Goal: Information Seeking & Learning: Check status

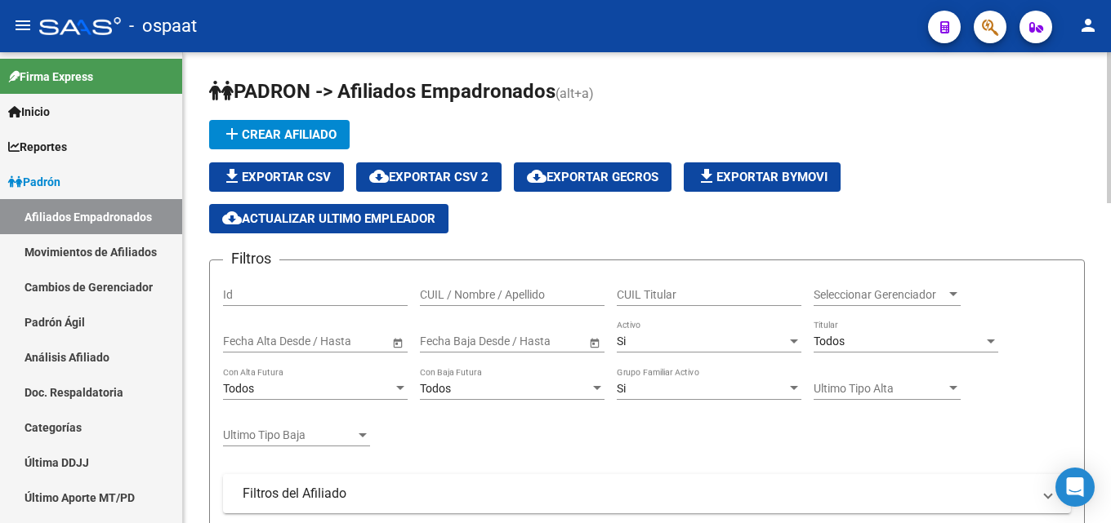
click at [437, 295] on input "CUIL / Nombre / Apellido" at bounding box center [512, 295] width 185 height 14
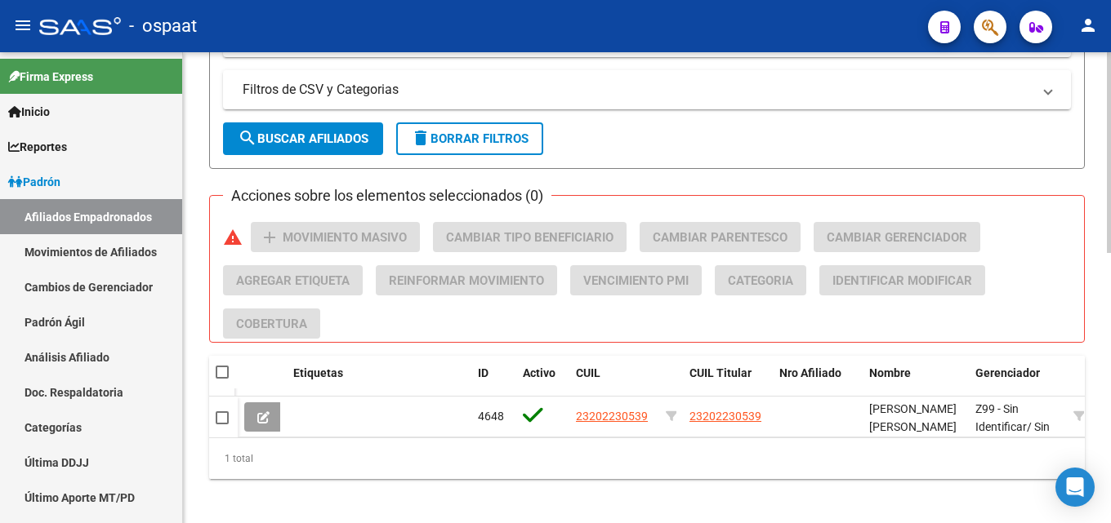
scroll to position [634, 0]
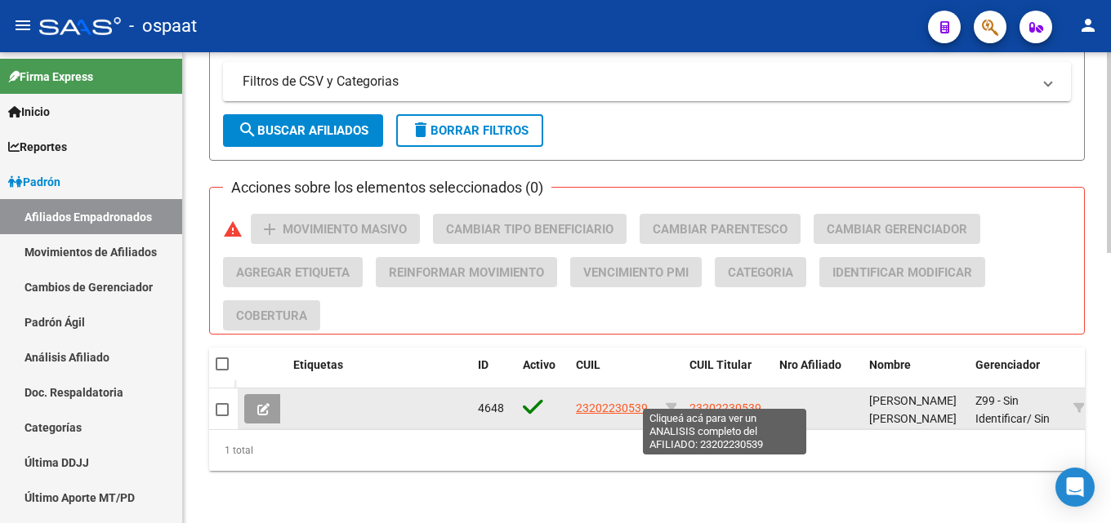
click at [711, 402] on span "23202230539" at bounding box center [725, 408] width 72 height 13
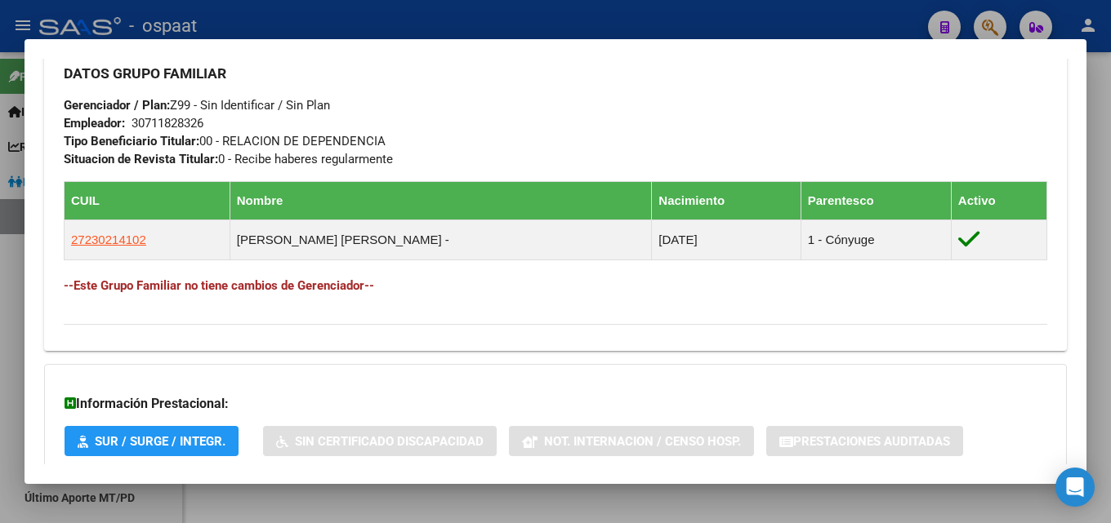
scroll to position [893, 0]
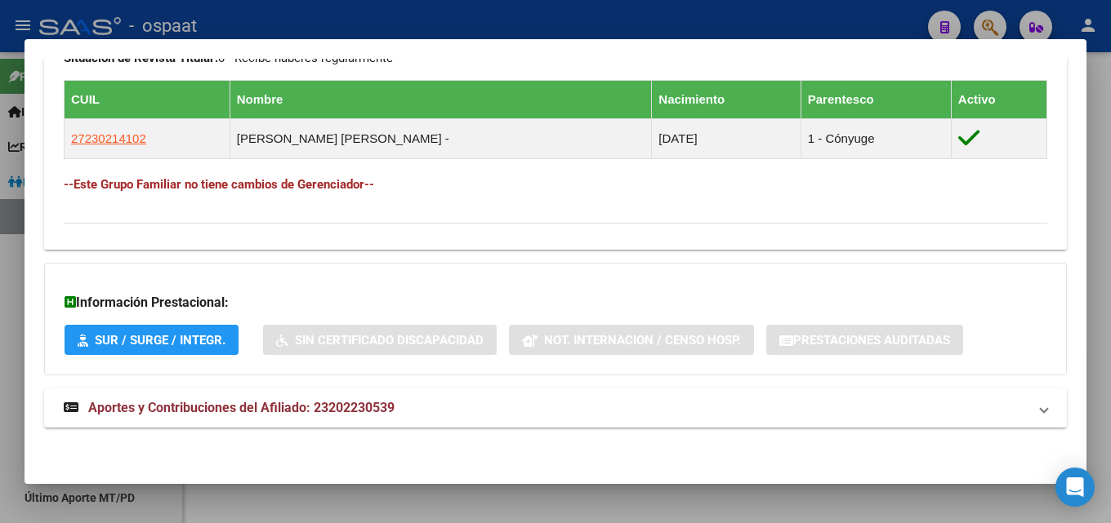
click at [279, 406] on span "Aportes y Contribuciones del Afiliado: 23202230539" at bounding box center [241, 408] width 306 height 16
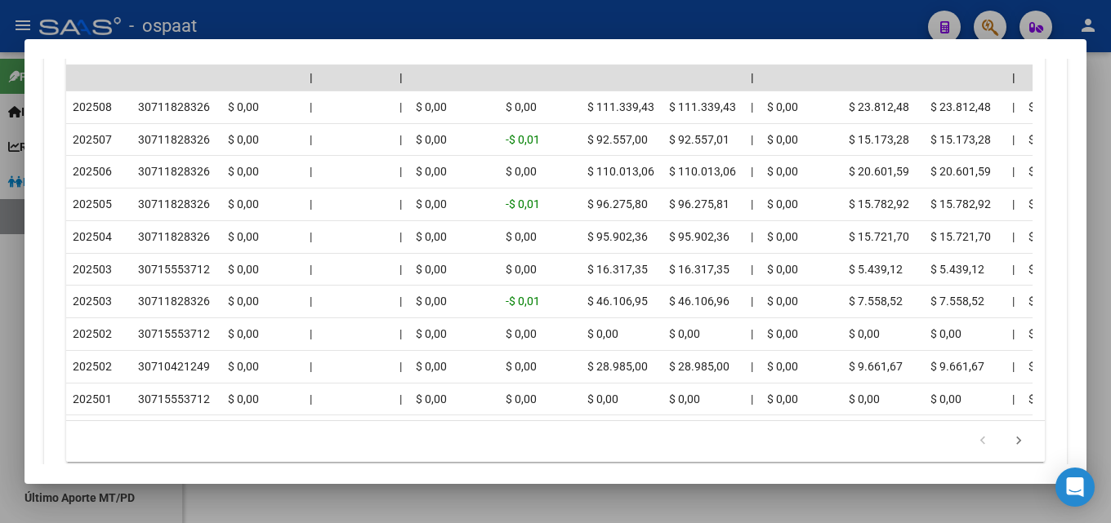
scroll to position [1629, 0]
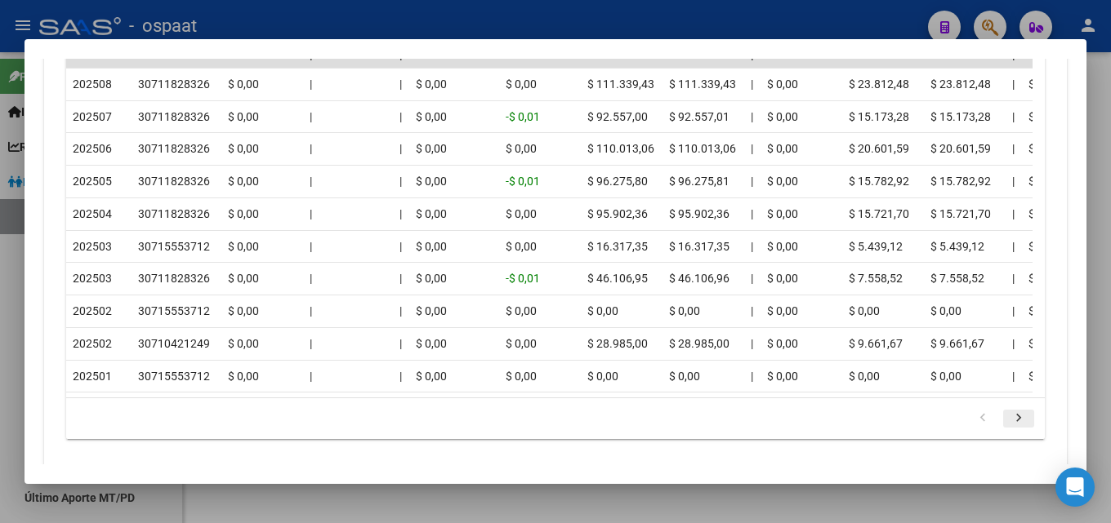
click at [1008, 430] on icon "go to next page" at bounding box center [1018, 421] width 21 height 20
click at [1004, 439] on div "179.769.313.486.231.570.000.000.000.000.000.000.000.000.000.000.000.000.000.000…" at bounding box center [555, 418] width 978 height 41
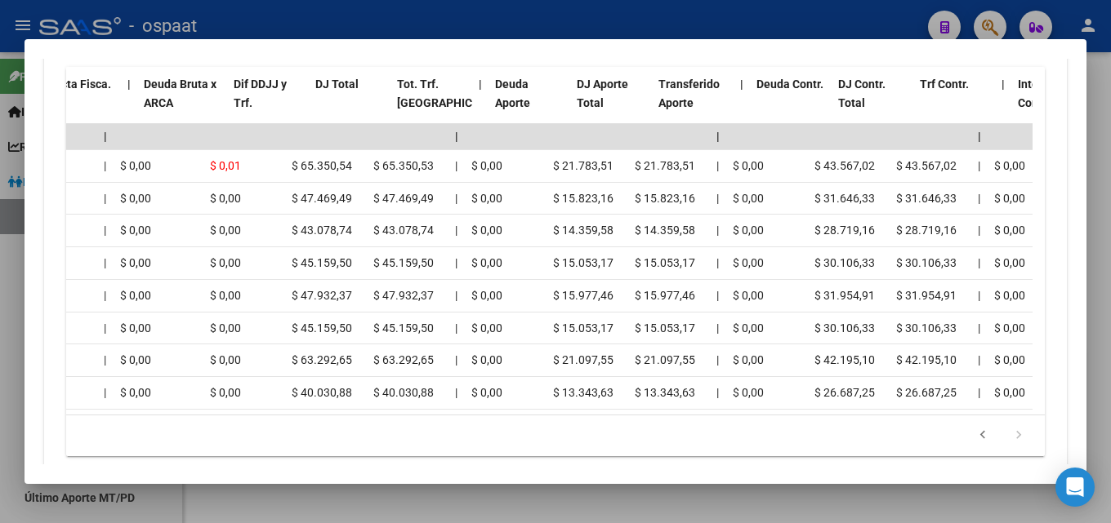
scroll to position [0, 272]
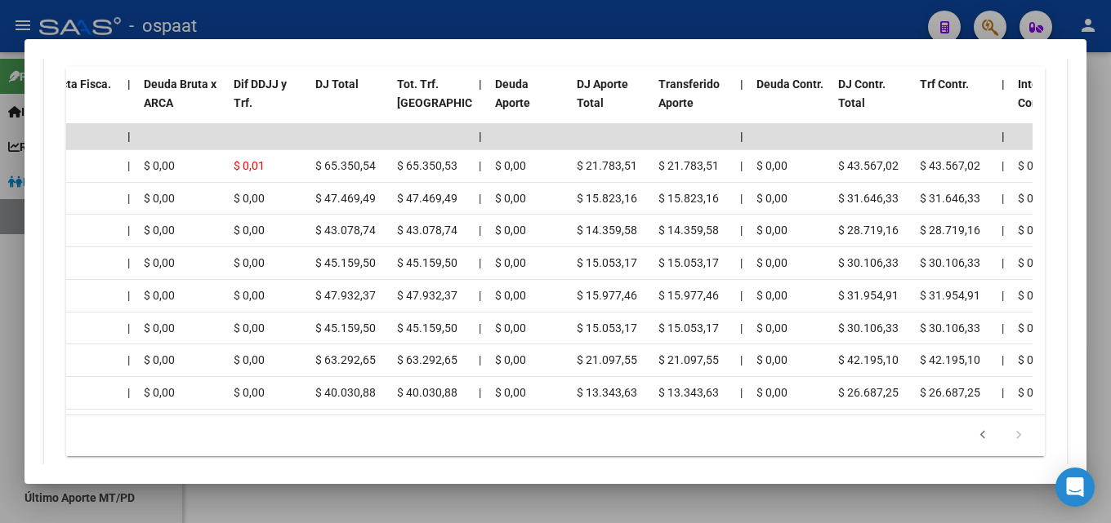
drag, startPoint x: 345, startPoint y: 499, endPoint x: 328, endPoint y: 471, distance: 32.2
click at [328, 488] on div at bounding box center [555, 261] width 1111 height 523
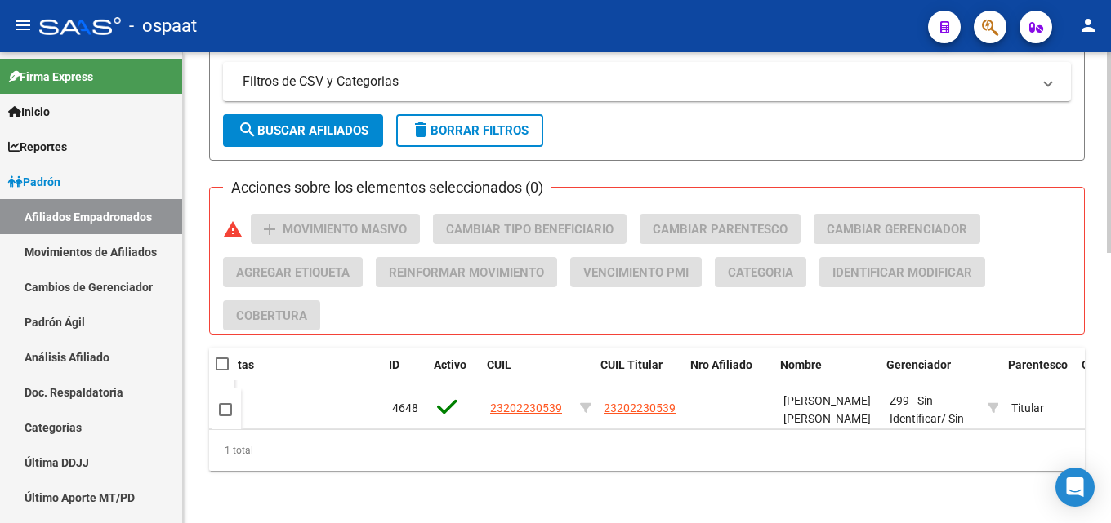
scroll to position [0, 89]
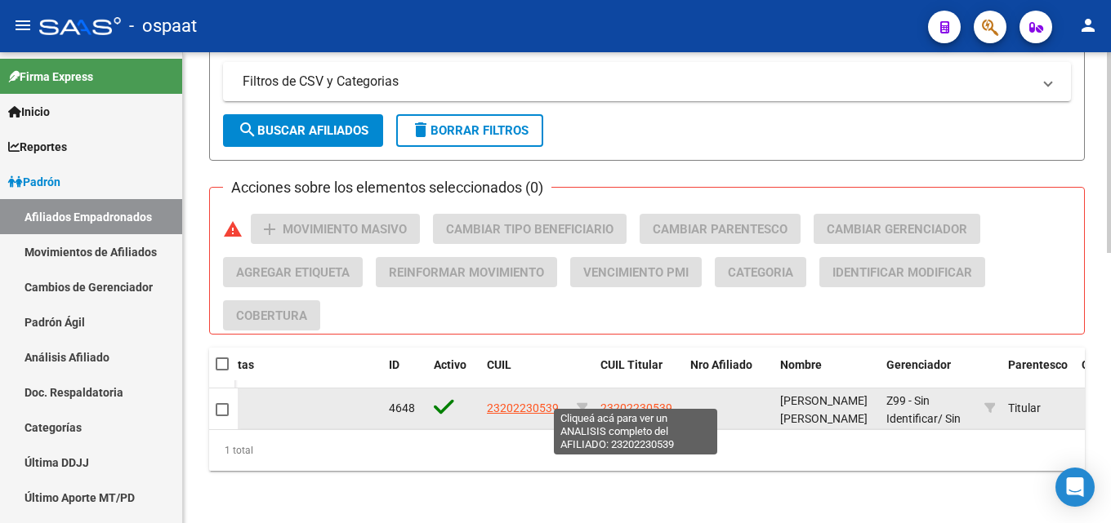
click at [622, 402] on span "23202230539" at bounding box center [636, 408] width 72 height 13
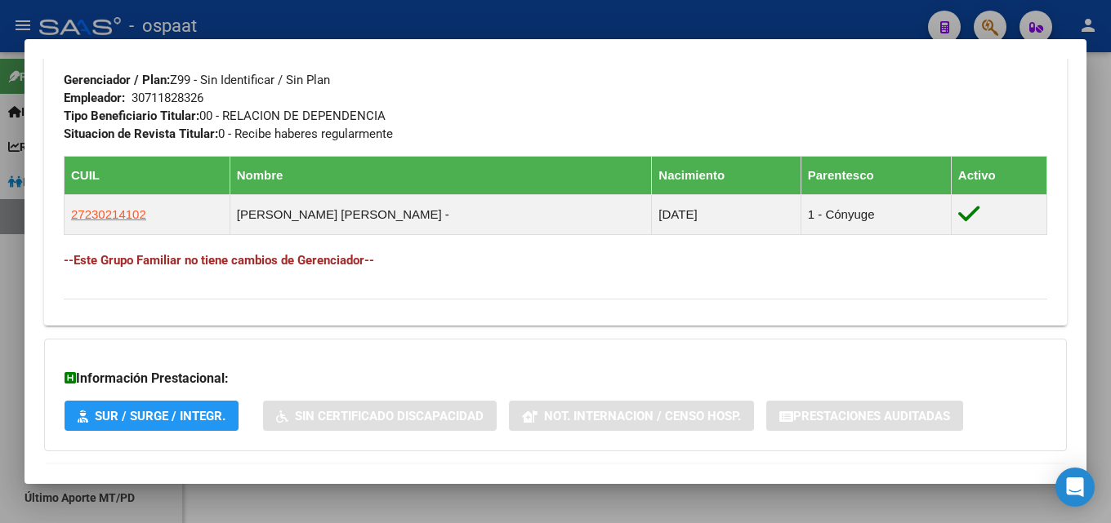
scroll to position [893, 0]
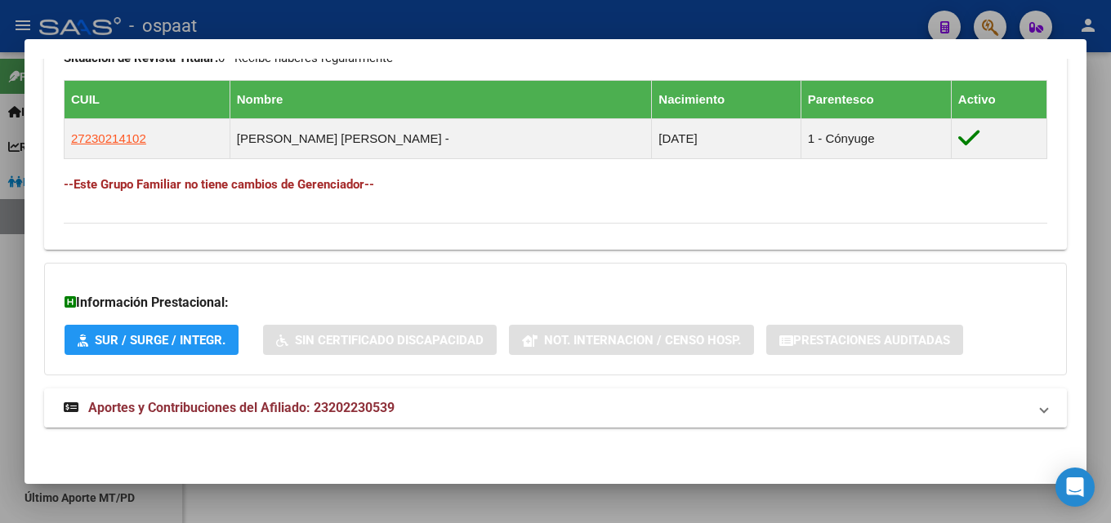
click at [190, 410] on span "Aportes y Contribuciones del Afiliado: 23202230539" at bounding box center [241, 408] width 306 height 16
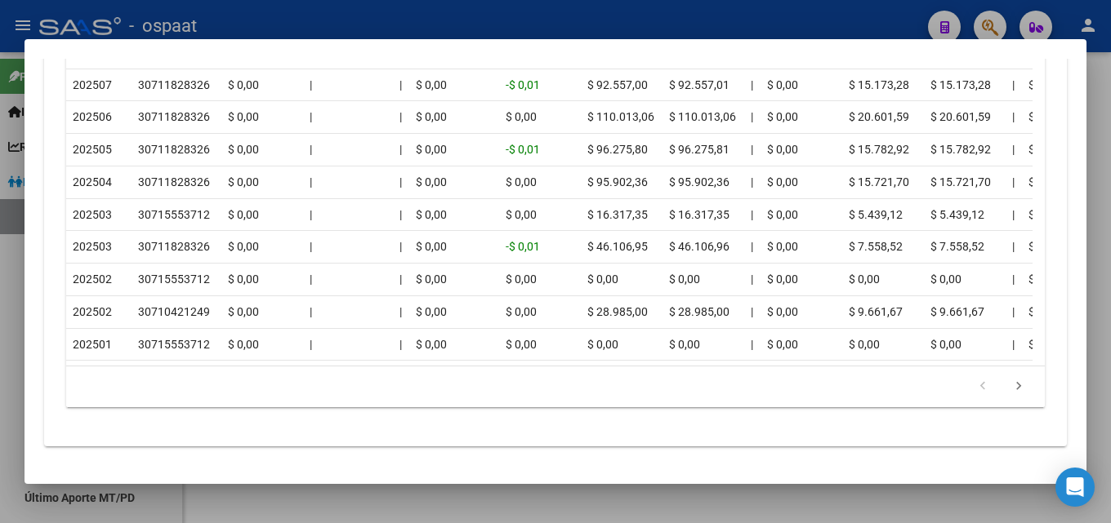
scroll to position [1700, 0]
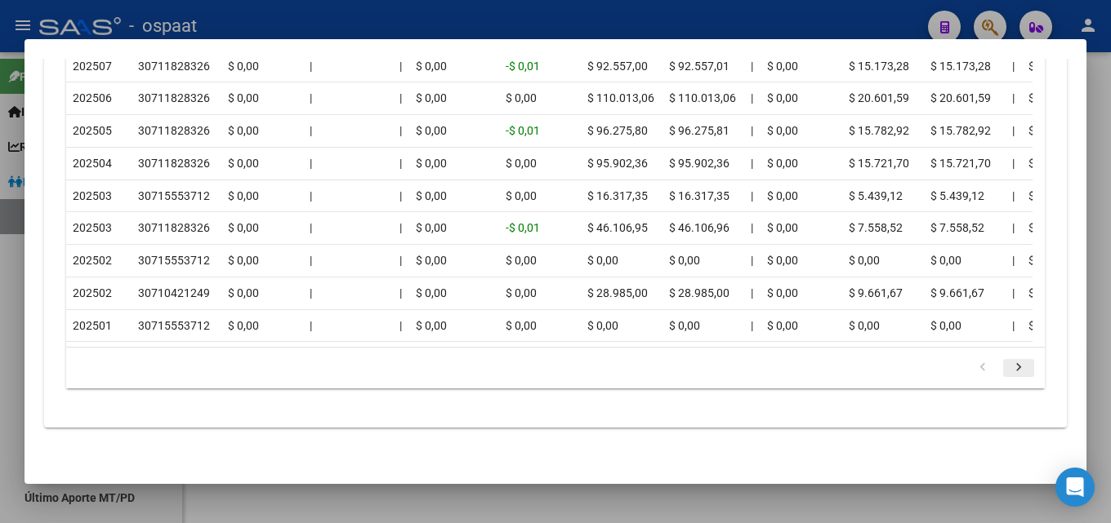
click at [1010, 368] on icon "go to next page" at bounding box center [1018, 370] width 21 height 20
click at [1010, 368] on div "179.769.313.486.231.570.000.000.000.000.000.000.000.000.000.000.000.000.000.000…" at bounding box center [555, 368] width 978 height 41
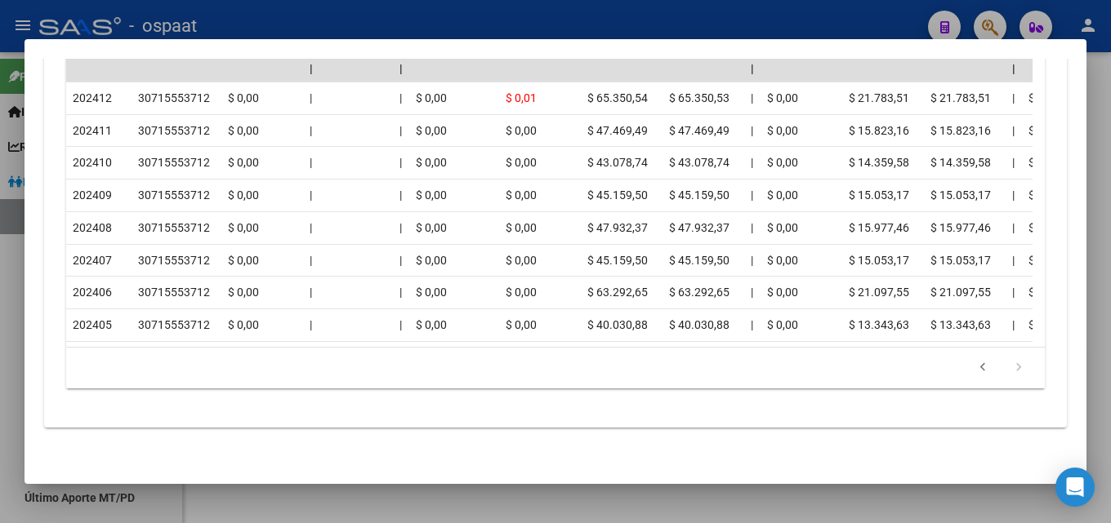
scroll to position [1634, 0]
click at [972, 368] on icon "go to previous page" at bounding box center [982, 370] width 21 height 20
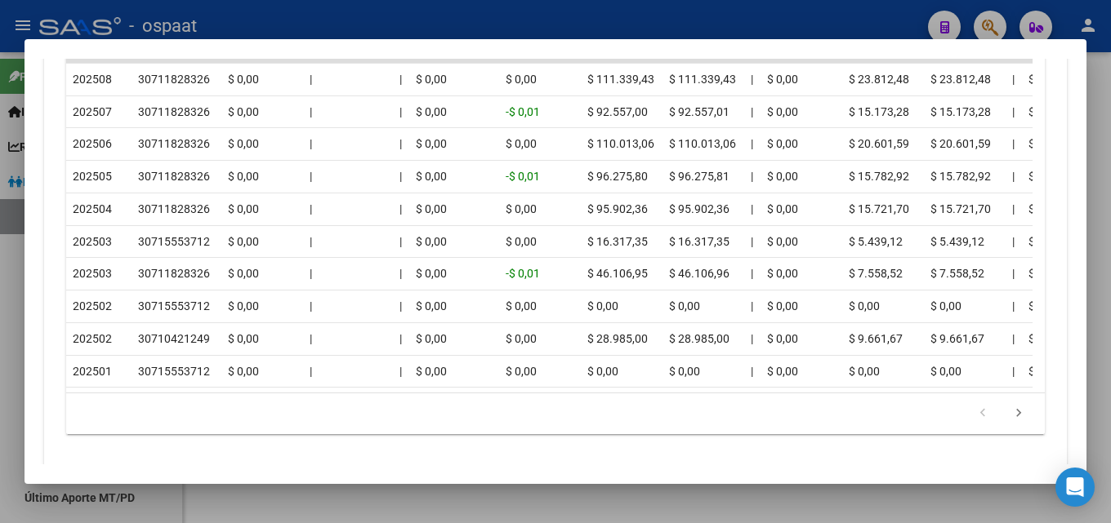
click at [971, 368] on datatable-body-cell "$ 0,00" at bounding box center [965, 372] width 82 height 32
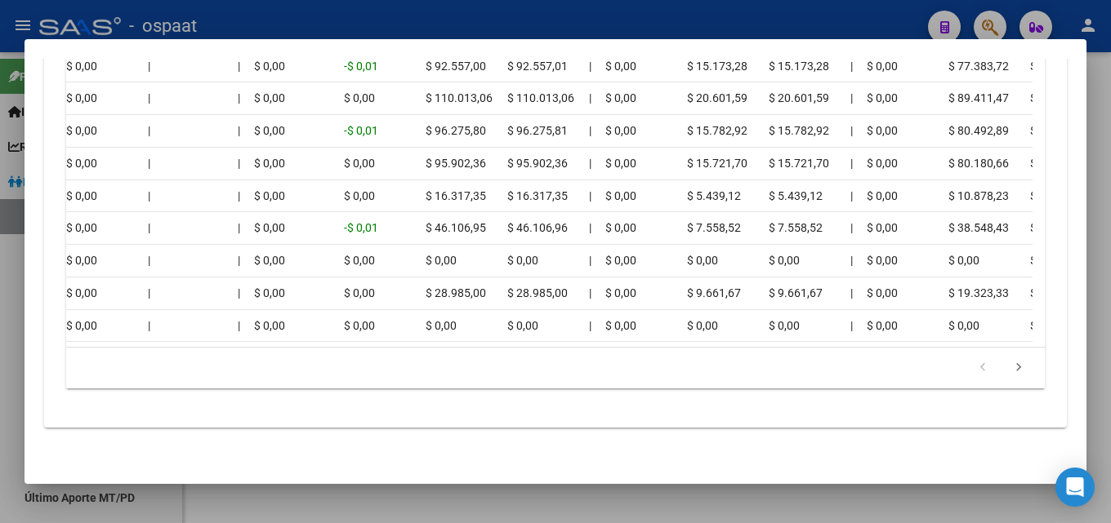
scroll to position [0, 56]
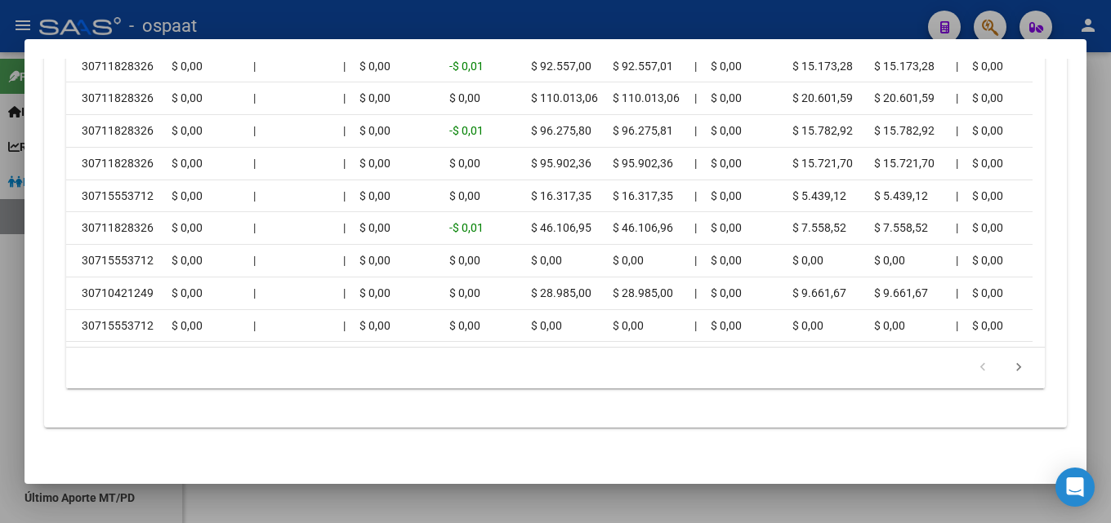
drag, startPoint x: 159, startPoint y: 356, endPoint x: 142, endPoint y: 347, distance: 19.4
click at [142, 347] on div "Período CUIT Deuda | Acta Fisca. | Deuda Bruta x ARCA Dif DDJJ y Trf. DJ Total …" at bounding box center [555, 162] width 978 height 454
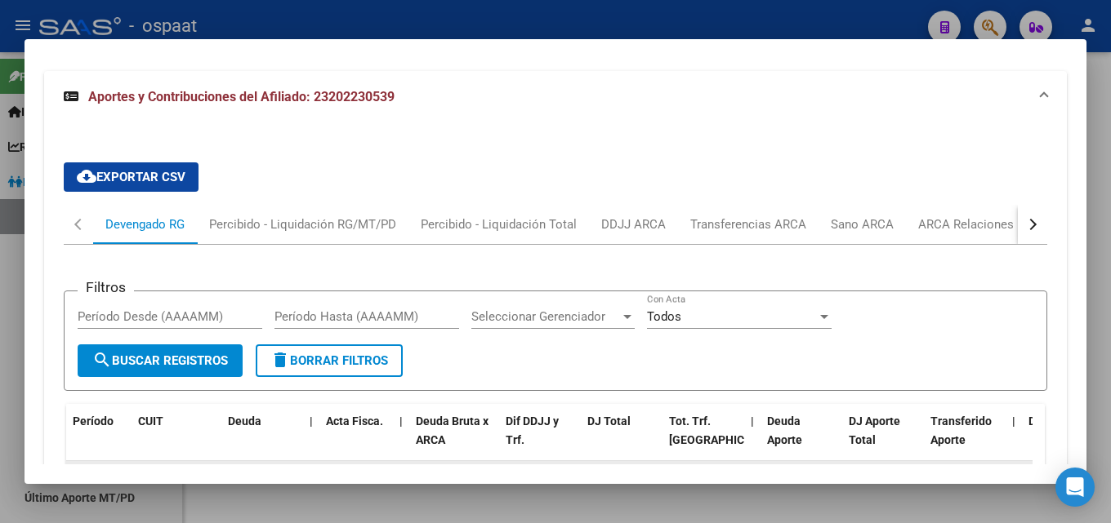
scroll to position [1455, 0]
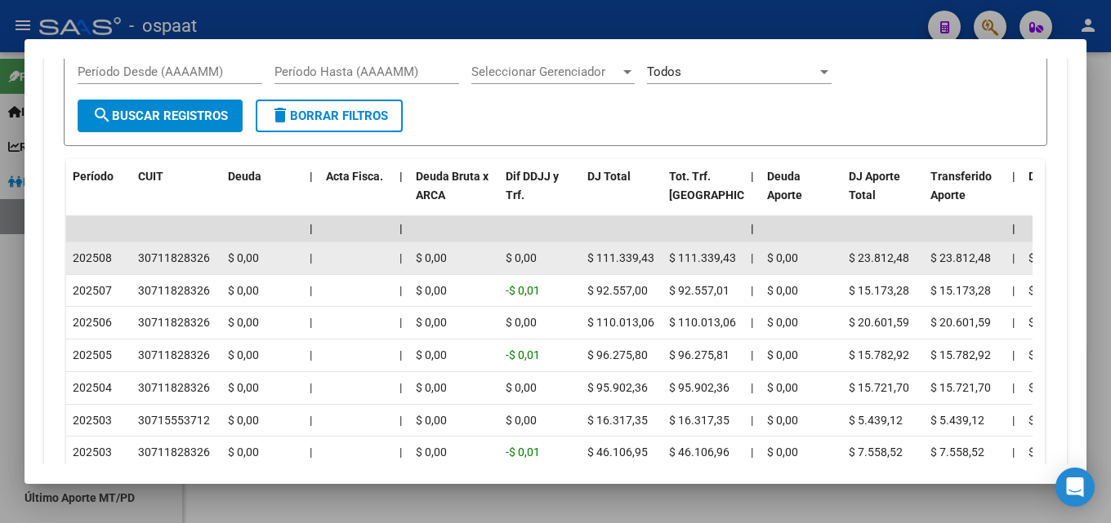
drag, startPoint x: 848, startPoint y: 258, endPoint x: 911, endPoint y: 258, distance: 62.9
click at [911, 258] on div "$ 23.812,48" at bounding box center [882, 258] width 69 height 19
copy span "$ 23.812,48"
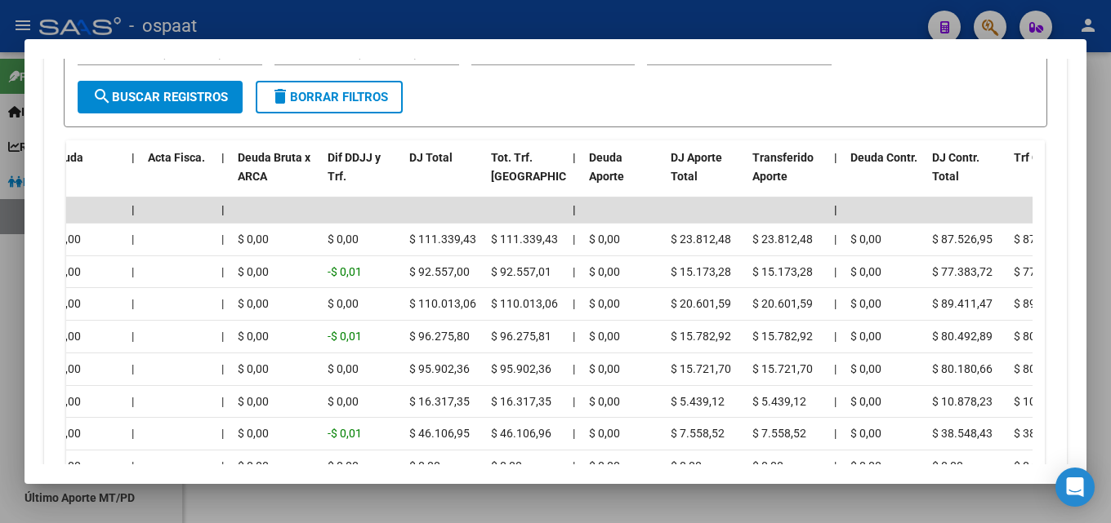
scroll to position [1419, 0]
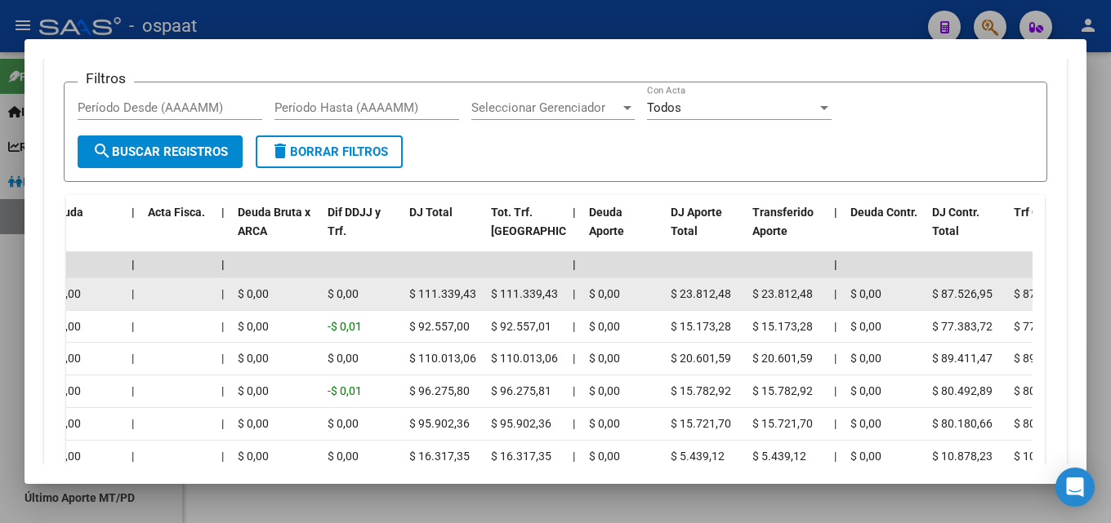
drag, startPoint x: 408, startPoint y: 293, endPoint x: 464, endPoint y: 283, distance: 56.4
click at [465, 284] on datatable-body-cell "$ 111.339,43" at bounding box center [444, 294] width 82 height 32
click at [464, 283] on datatable-body-cell "$ 111.339,43" at bounding box center [444, 294] width 82 height 32
drag, startPoint x: 408, startPoint y: 292, endPoint x: 475, endPoint y: 296, distance: 67.0
click at [475, 296] on datatable-body-cell "$ 111.339,43" at bounding box center [444, 294] width 82 height 32
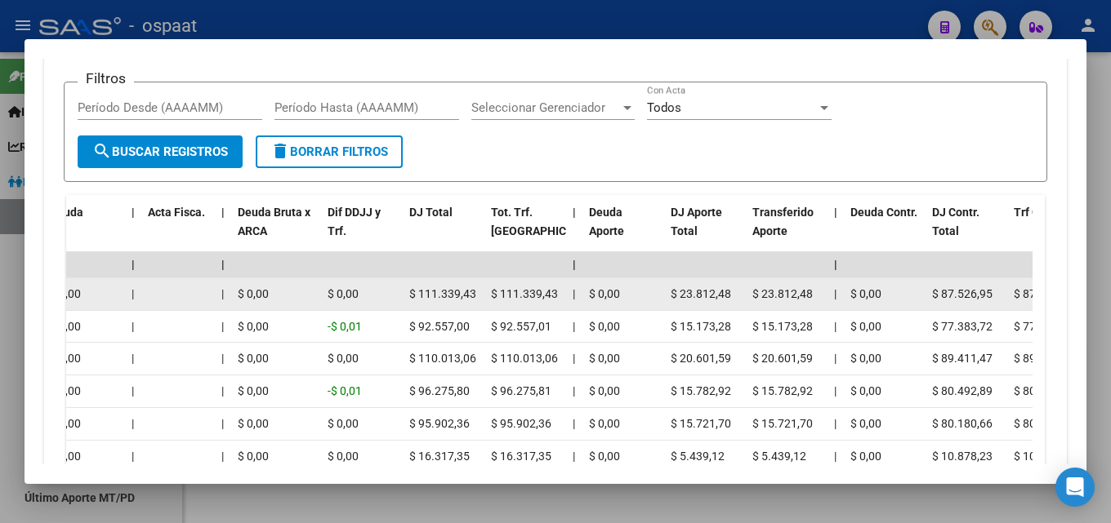
copy span "$ 111.339,43"
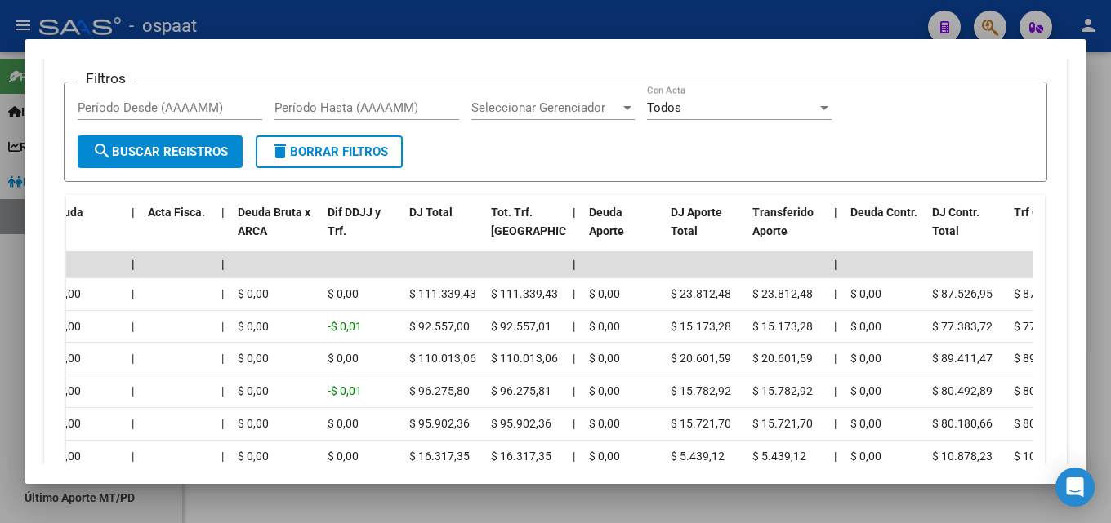
click at [1094, 167] on div at bounding box center [555, 261] width 1111 height 523
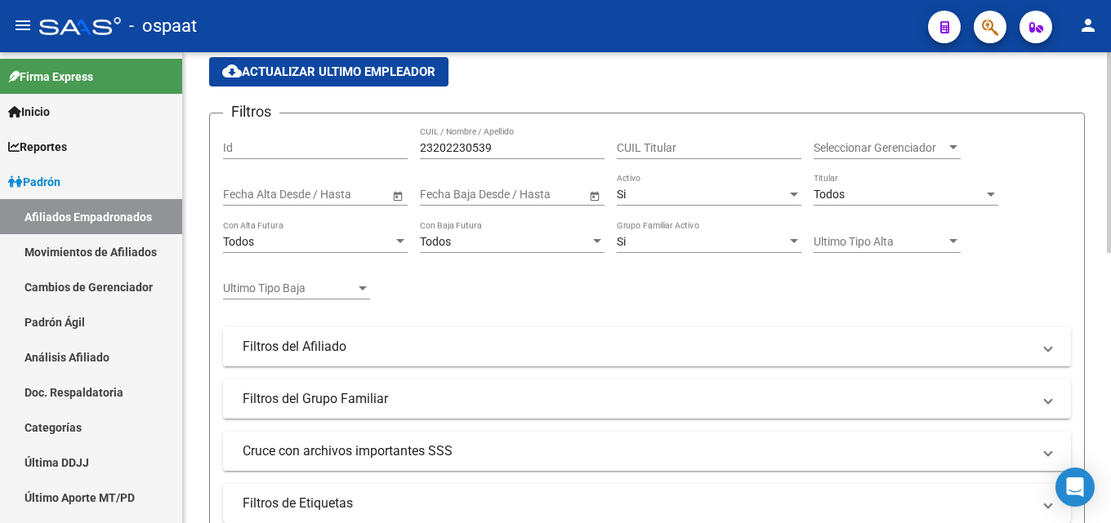
scroll to position [144, 0]
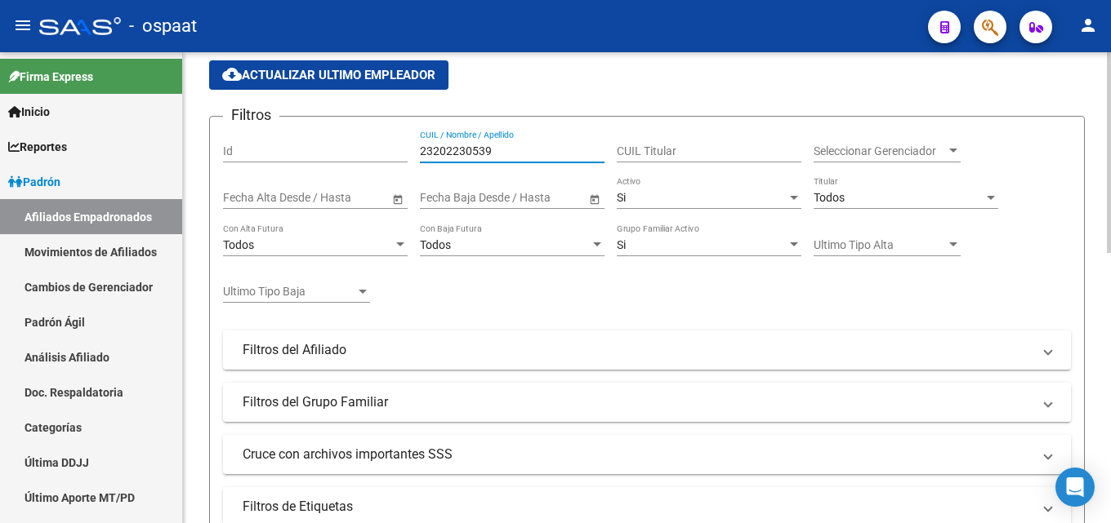
click at [469, 154] on input "23202230539" at bounding box center [512, 152] width 185 height 14
click at [470, 154] on input "23202230539" at bounding box center [512, 152] width 185 height 14
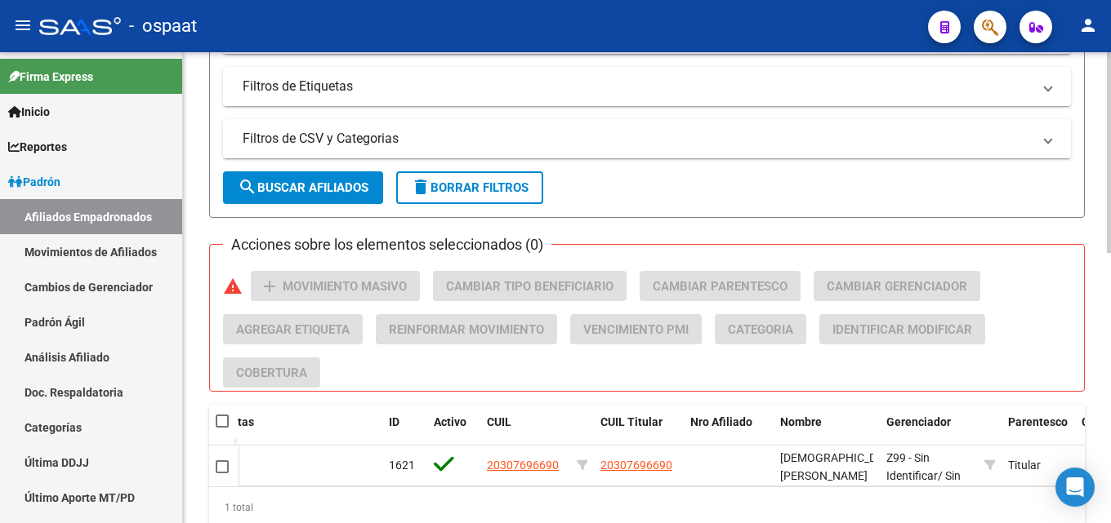
scroll to position [634, 0]
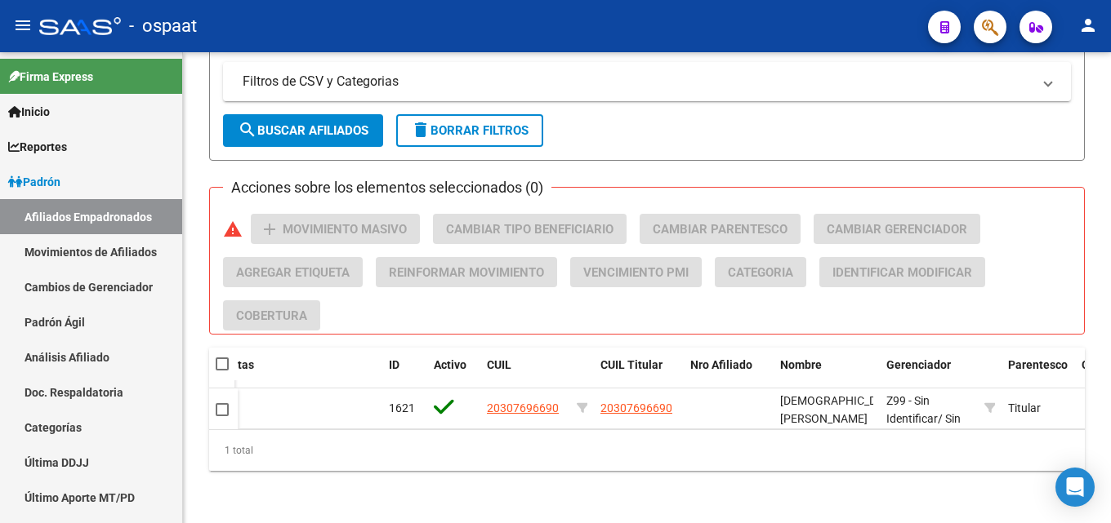
type input "20307696690"
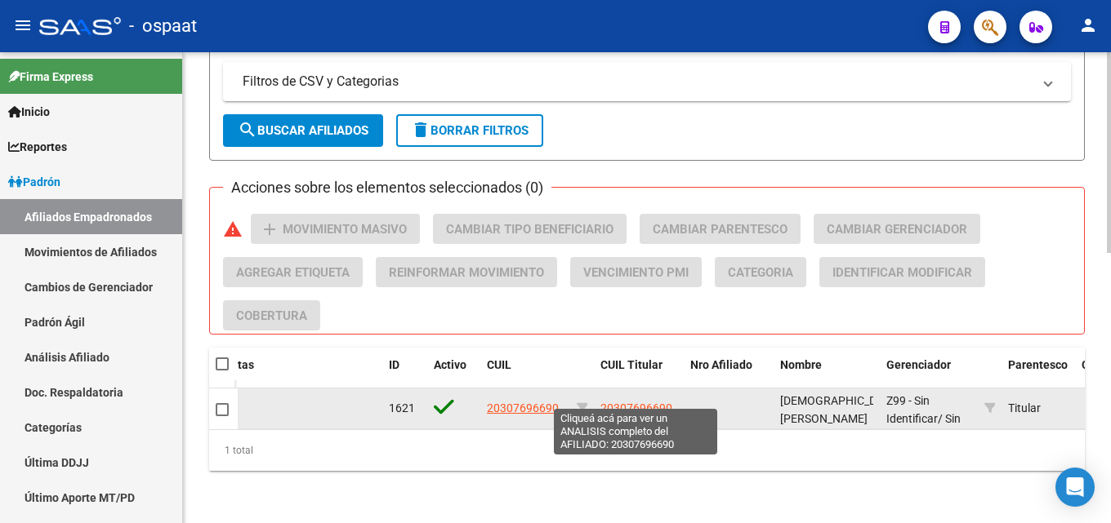
click at [644, 402] on span "20307696690" at bounding box center [636, 408] width 72 height 13
type textarea "20307696690"
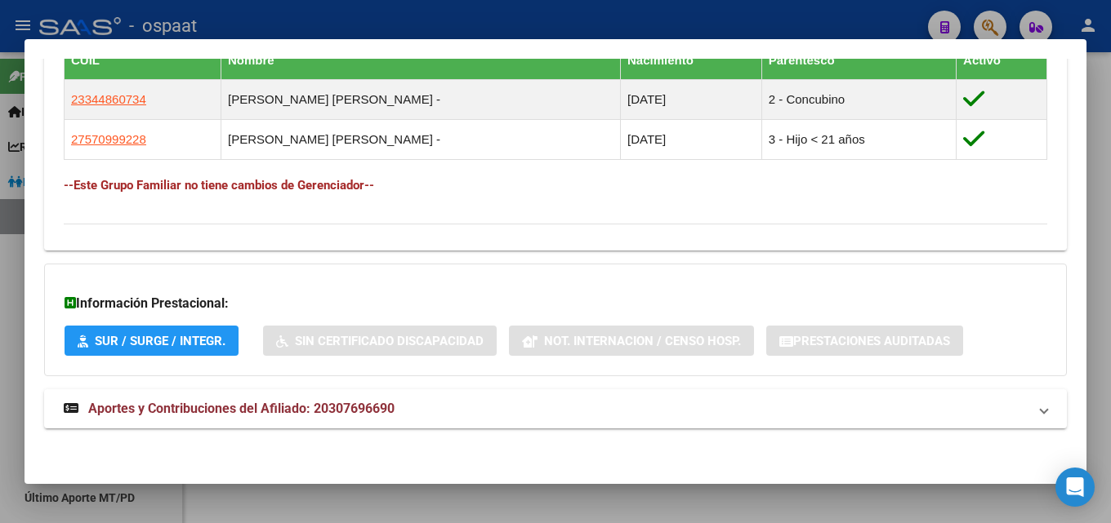
scroll to position [933, 0]
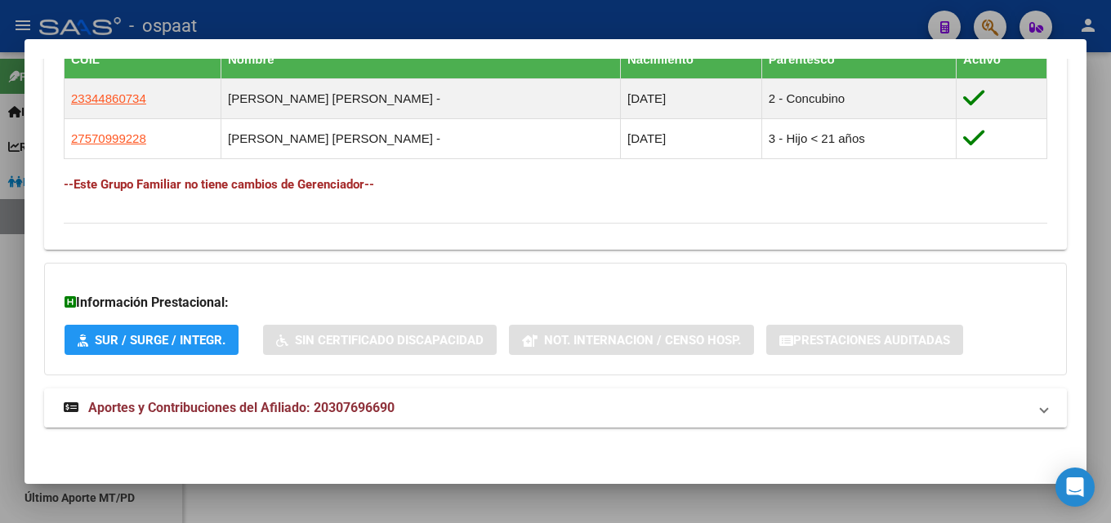
click at [380, 406] on span "Aportes y Contribuciones del Afiliado: 20307696690" at bounding box center [241, 408] width 306 height 16
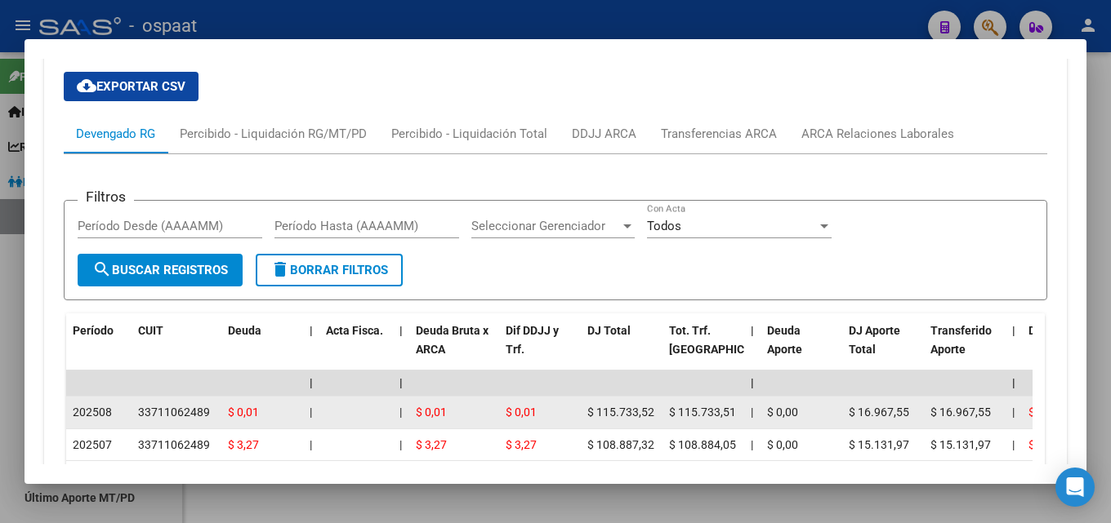
scroll to position [1422, 0]
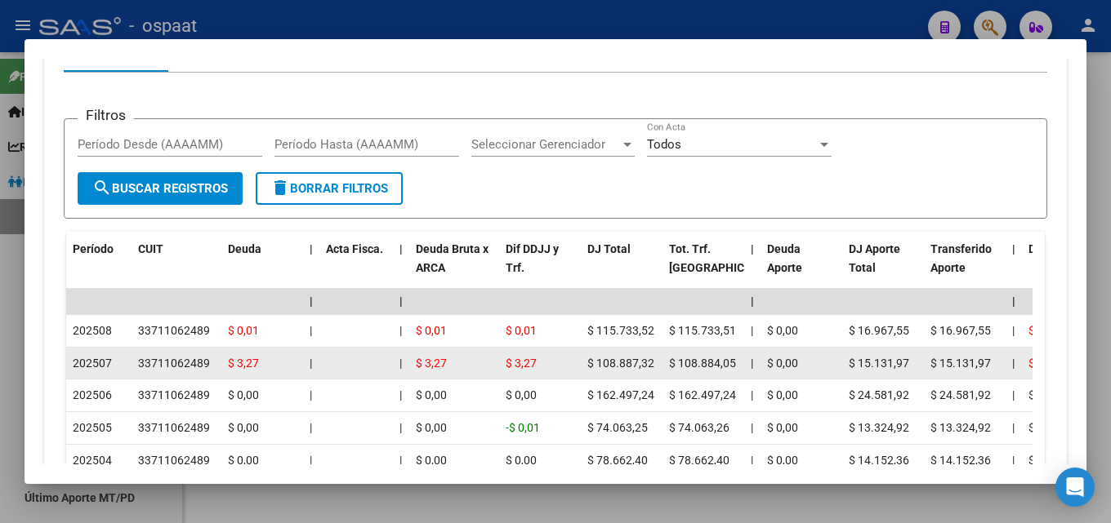
drag, startPoint x: 893, startPoint y: 340, endPoint x: 802, endPoint y: 360, distance: 93.7
click at [802, 360] on datatable-scroller "| | | | | | | | | | | | | 202508 33711062489 $ 0,01 | | $ 0,01 $ 0,01 $ 115.733…" at bounding box center [549, 464] width 966 height 350
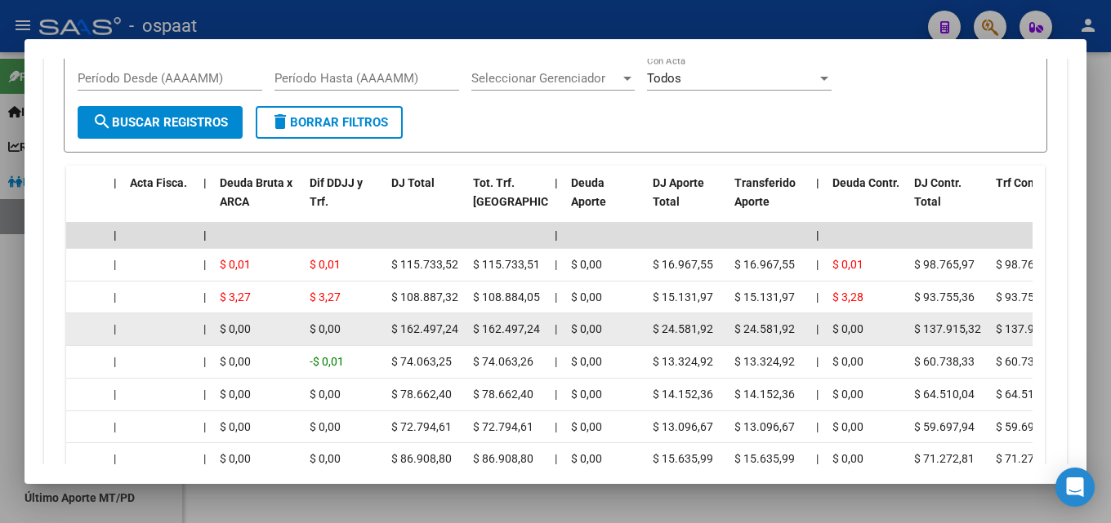
scroll to position [1475, 0]
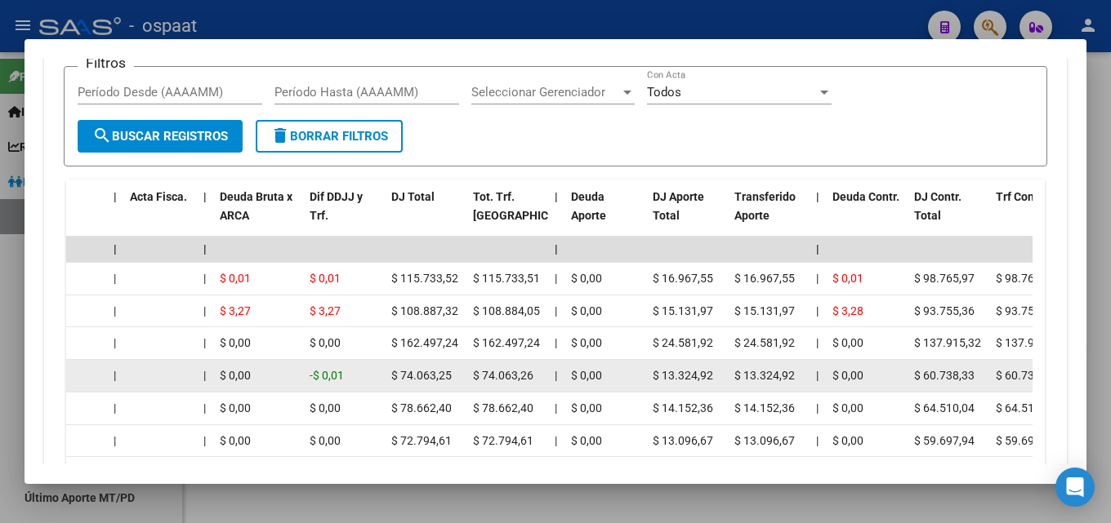
click at [857, 369] on div "$ 0,00" at bounding box center [866, 376] width 69 height 19
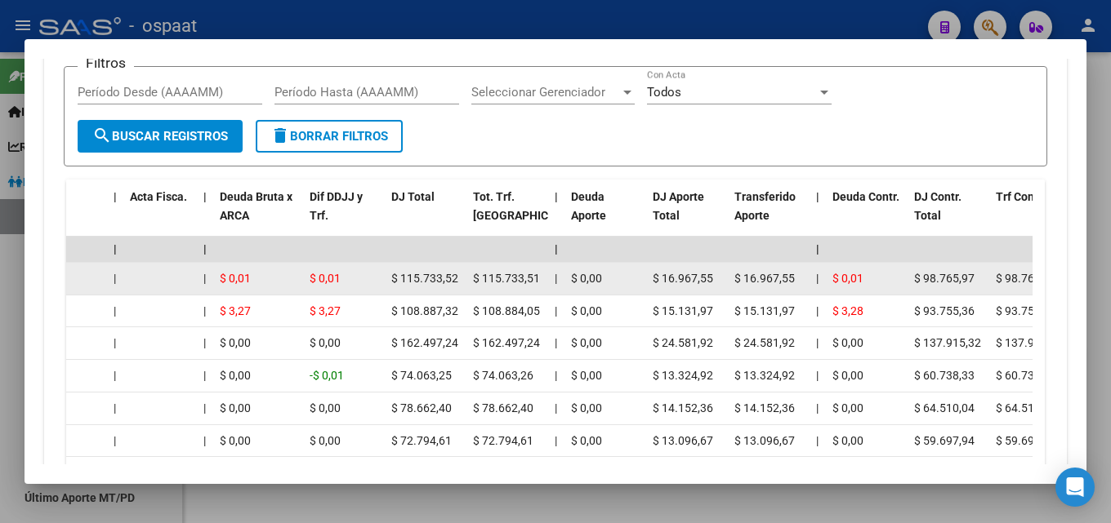
drag, startPoint x: 470, startPoint y: 274, endPoint x: 540, endPoint y: 279, distance: 70.4
click at [540, 279] on datatable-body-cell "$ 115.733,51" at bounding box center [507, 279] width 82 height 32
copy span "$ 115.733,51"
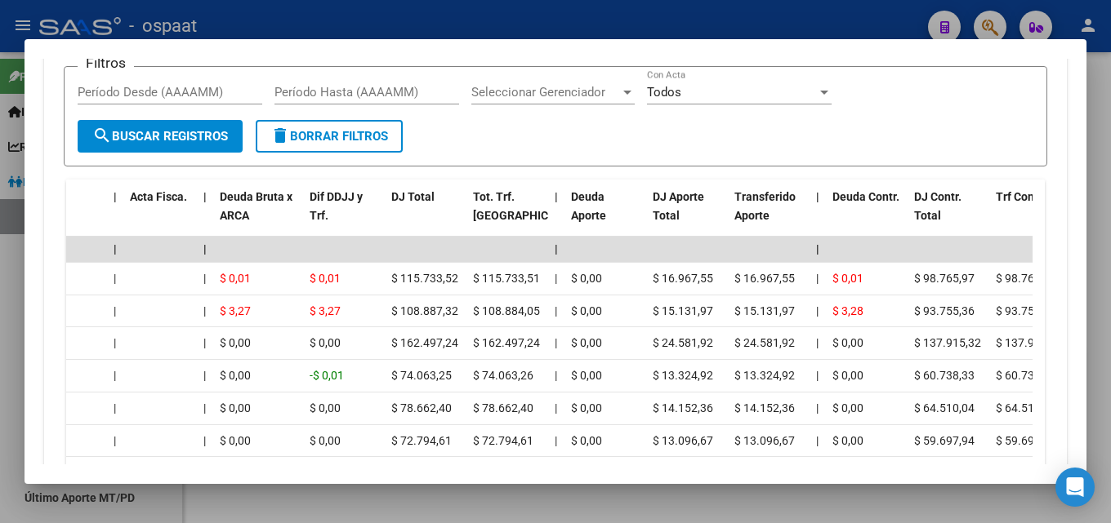
click at [1102, 101] on div at bounding box center [555, 261] width 1111 height 523
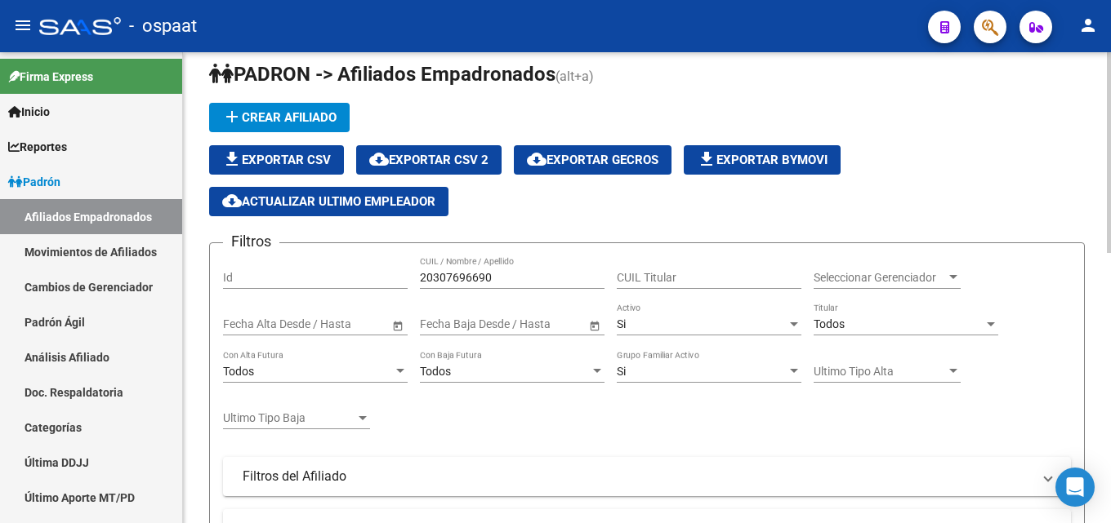
scroll to position [0, 0]
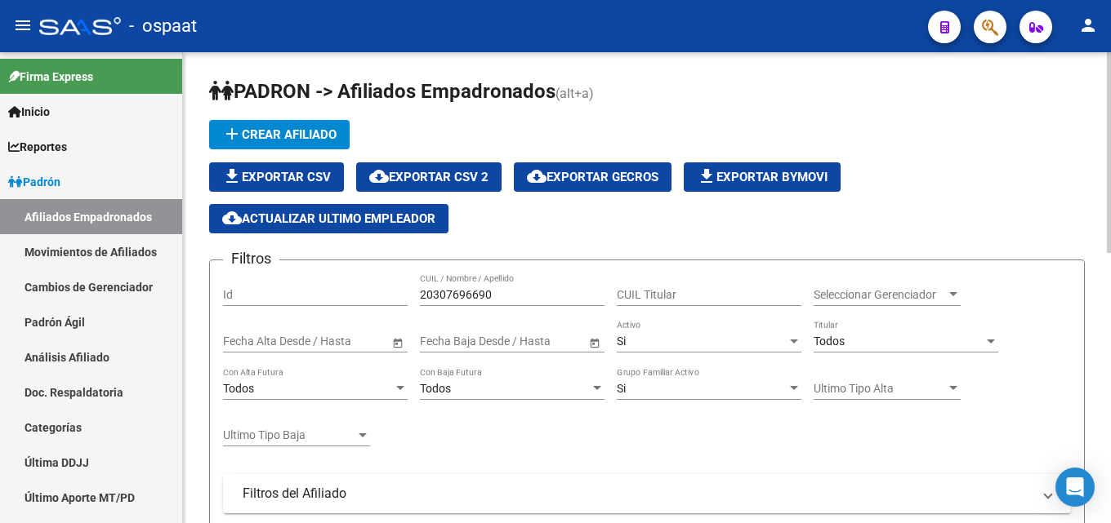
click at [464, 290] on input "20307696690" at bounding box center [512, 295] width 185 height 14
click at [474, 298] on input "20307696690" at bounding box center [512, 295] width 185 height 14
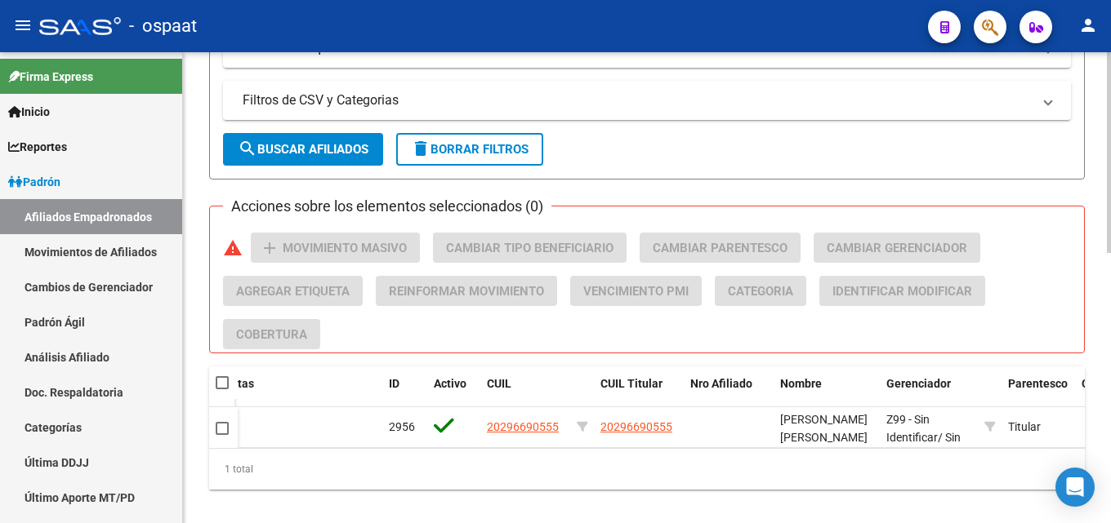
scroll to position [634, 0]
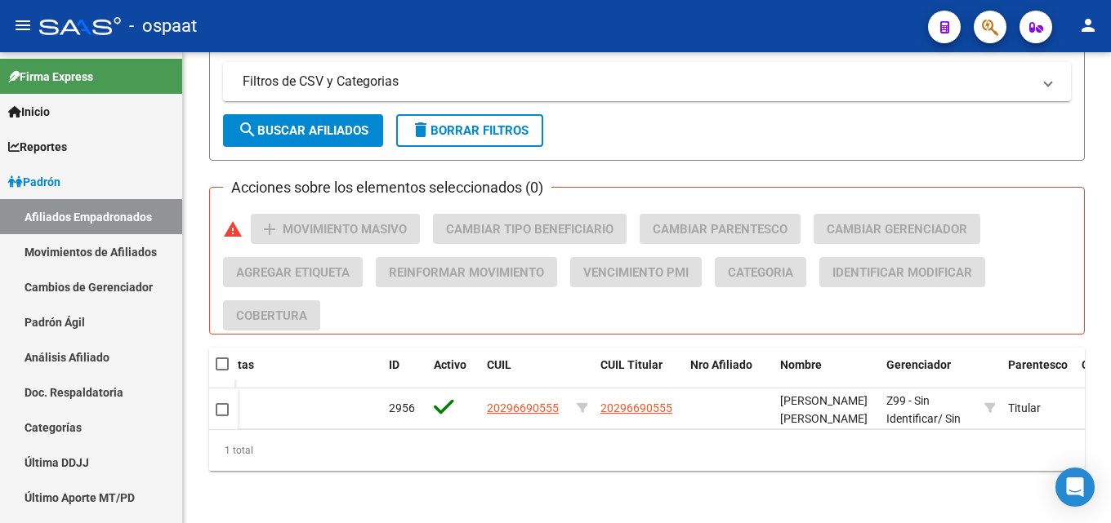
type input "20296690555"
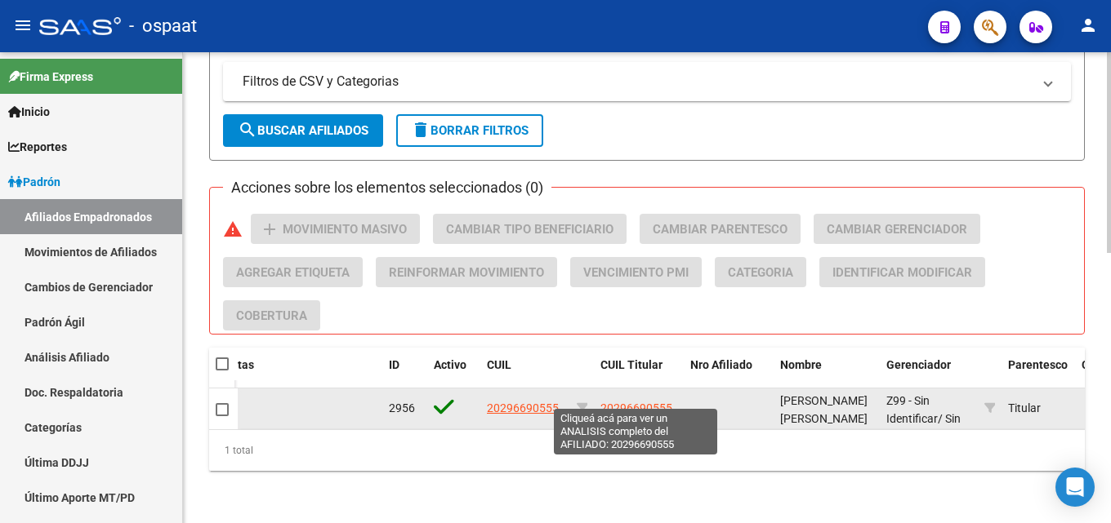
click at [639, 402] on span "20296690555" at bounding box center [636, 408] width 72 height 13
type textarea "20296690555"
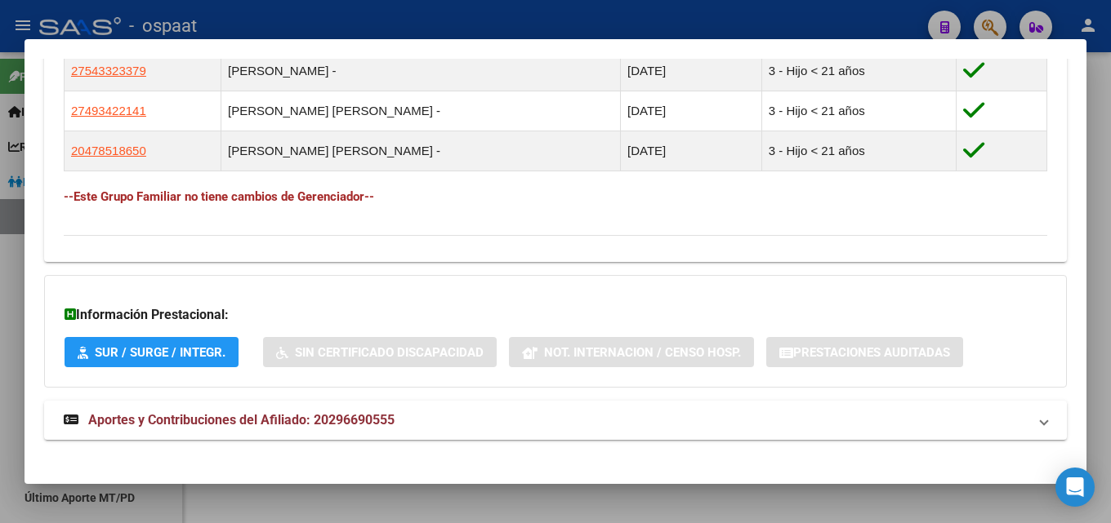
scroll to position [973, 0]
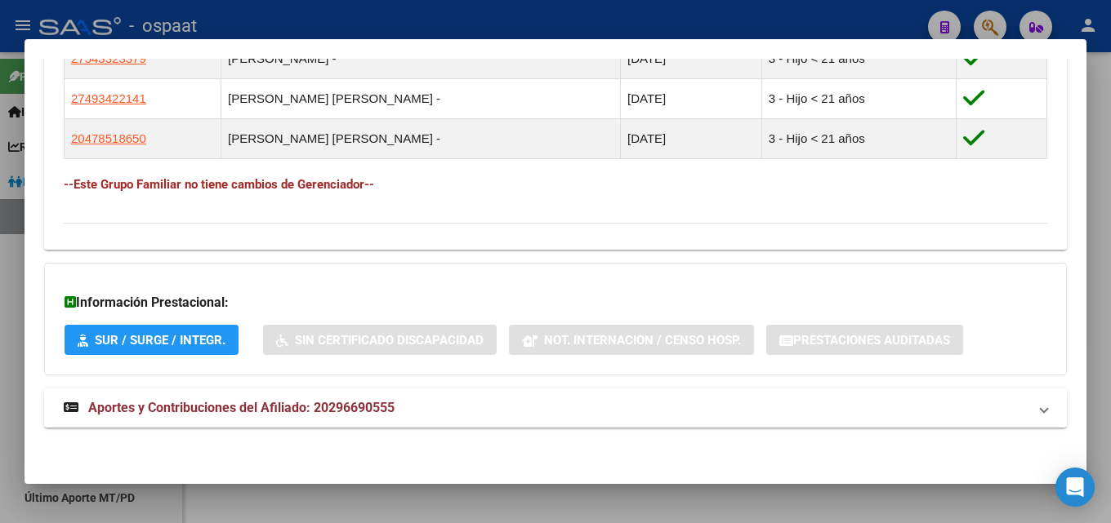
click at [386, 416] on span "Aportes y Contribuciones del Afiliado: 20296690555" at bounding box center [241, 408] width 306 height 16
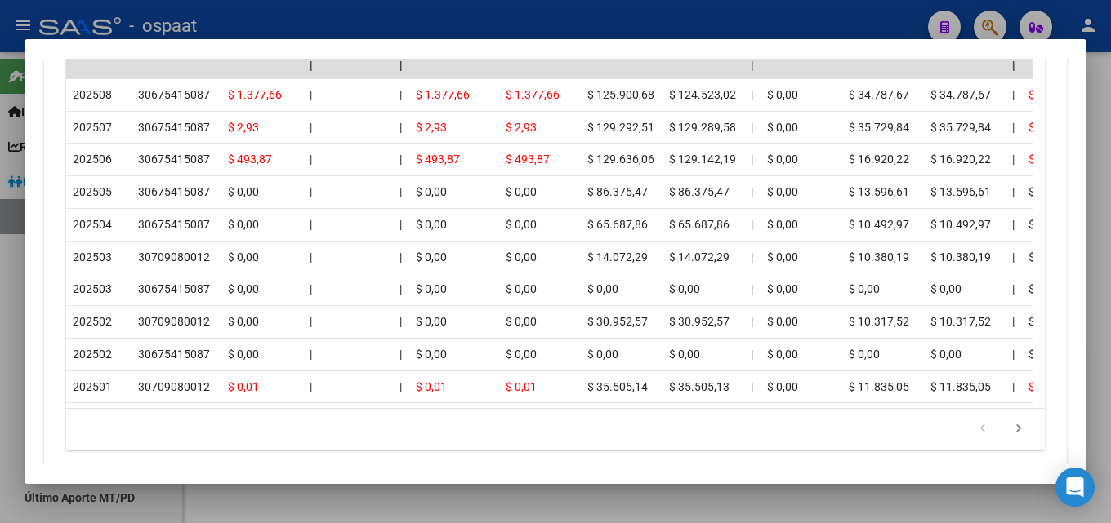
scroll to position [1723, 0]
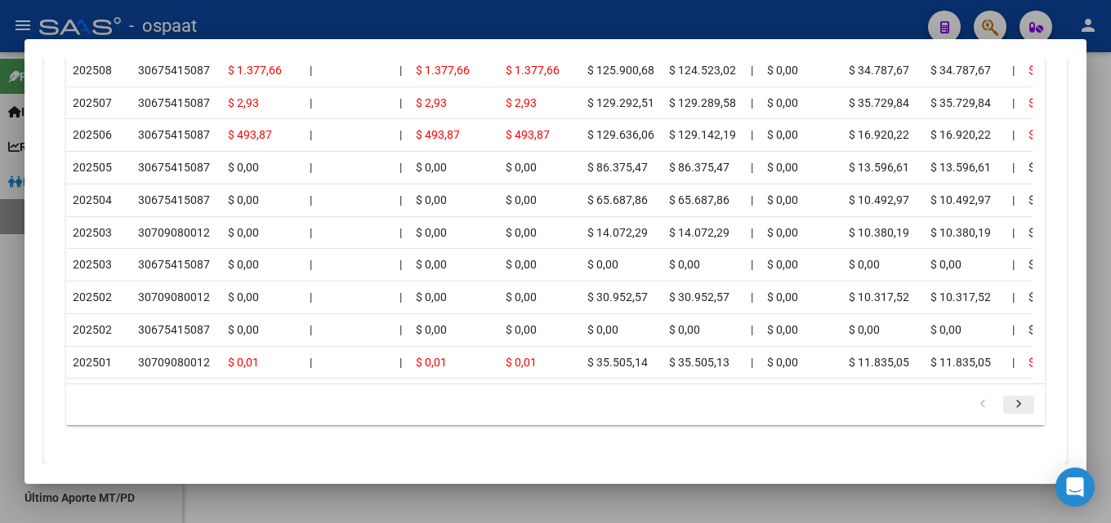
click at [1008, 416] on icon "go to next page" at bounding box center [1018, 407] width 21 height 20
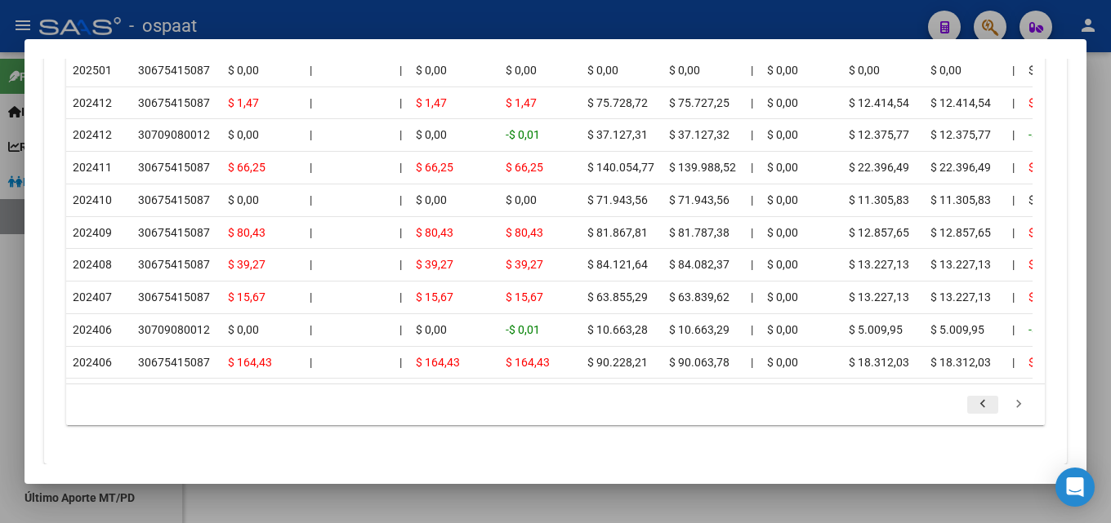
click at [972, 416] on icon "go to previous page" at bounding box center [982, 407] width 21 height 20
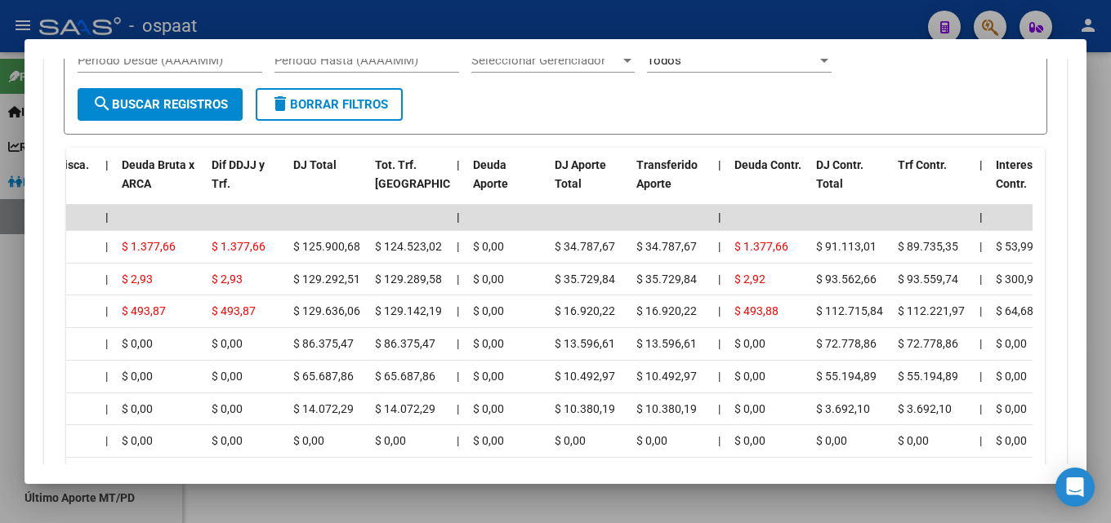
scroll to position [1542, 0]
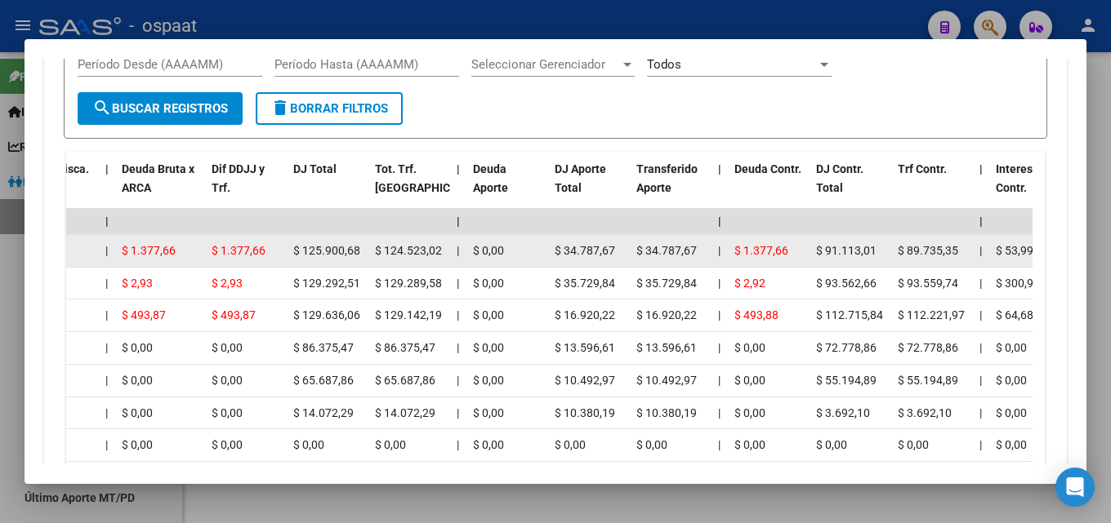
drag, startPoint x: 290, startPoint y: 251, endPoint x: 358, endPoint y: 249, distance: 68.6
click at [358, 251] on datatable-body-cell "$ 125.900,68" at bounding box center [328, 251] width 82 height 32
copy span "$ 125.900,68"
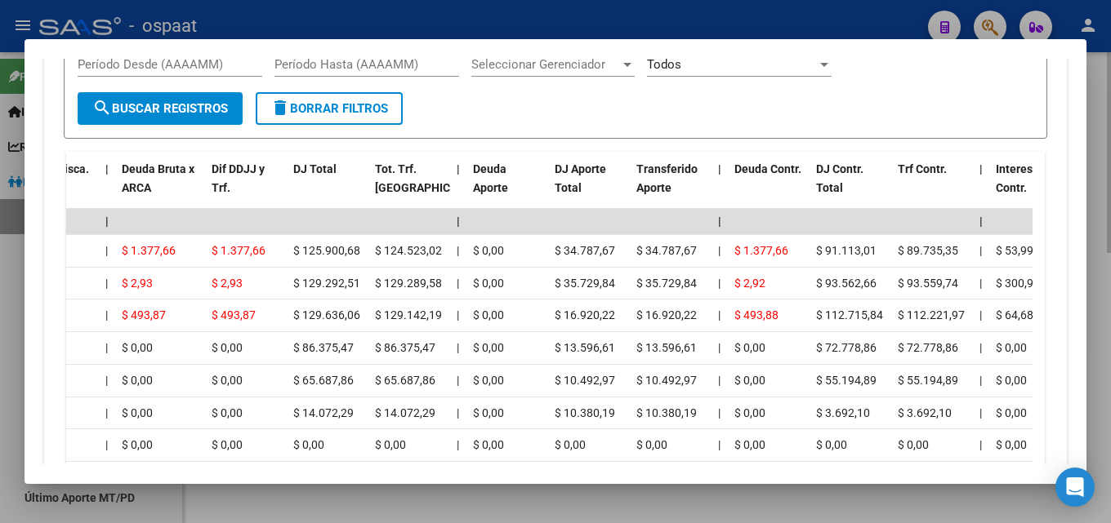
click at [1093, 206] on div at bounding box center [555, 261] width 1111 height 523
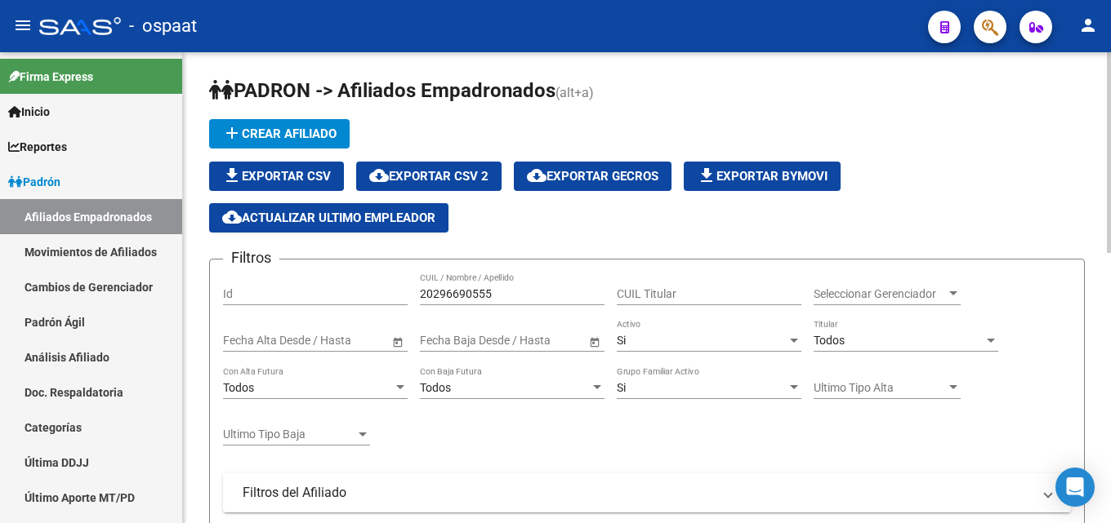
scroll to position [0, 0]
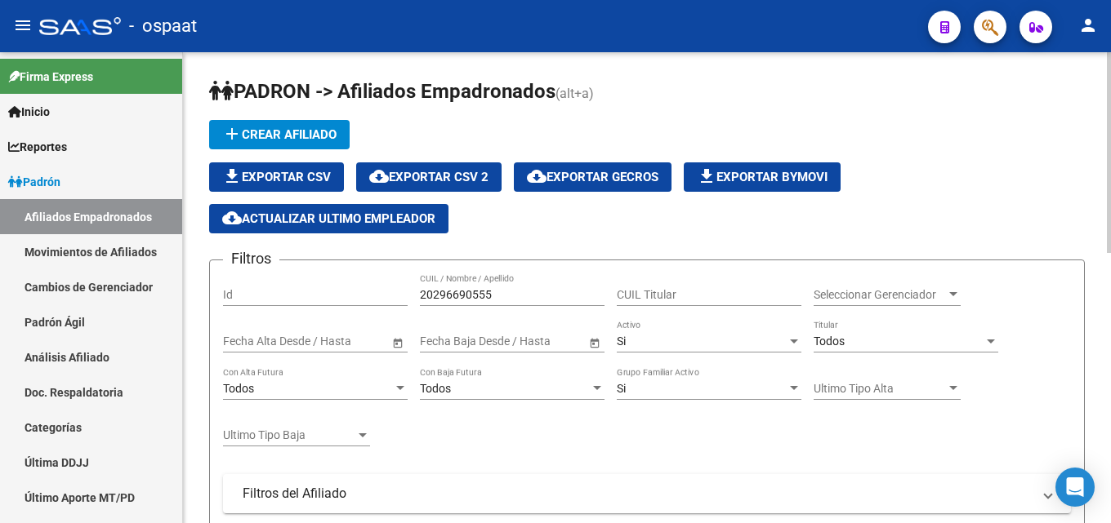
click at [433, 293] on input "20296690555" at bounding box center [512, 295] width 185 height 14
click at [433, 292] on input "20296690555" at bounding box center [512, 295] width 185 height 14
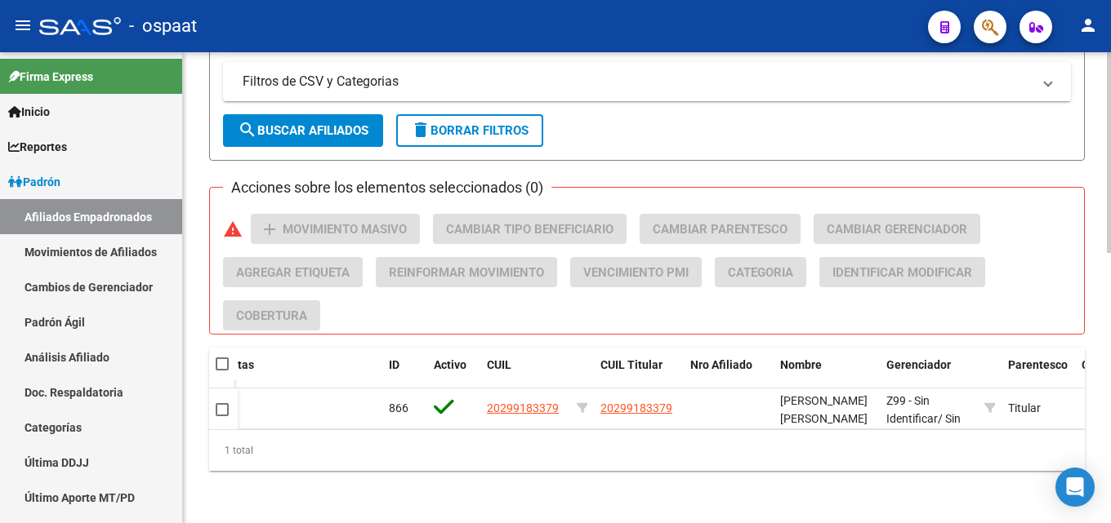
scroll to position [634, 0]
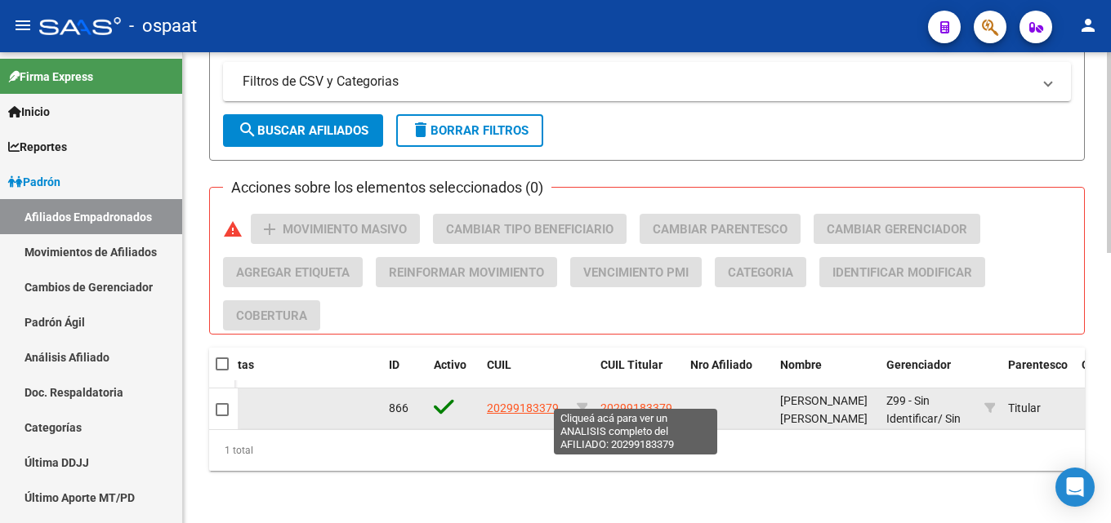
type input "20299183379"
click at [617, 402] on span "20299183379" at bounding box center [636, 408] width 72 height 13
type textarea "20299183379"
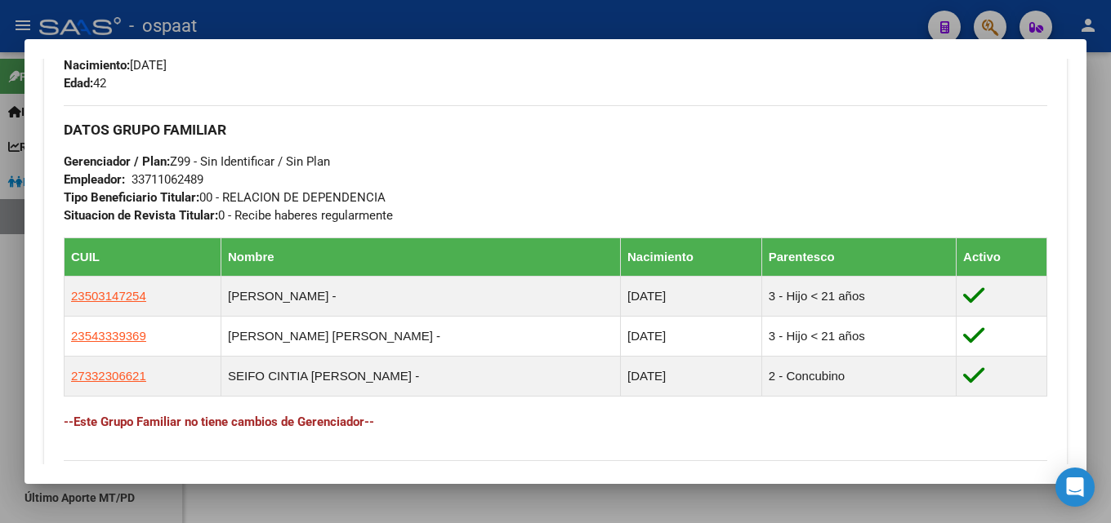
scroll to position [973, 0]
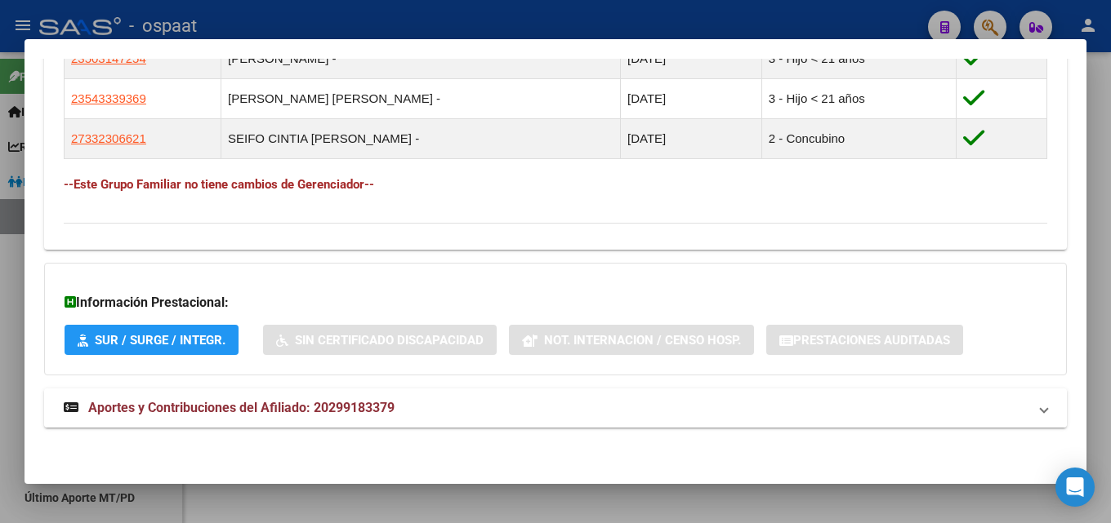
click at [314, 406] on span "Aportes y Contribuciones del Afiliado: 20299183379" at bounding box center [241, 408] width 306 height 16
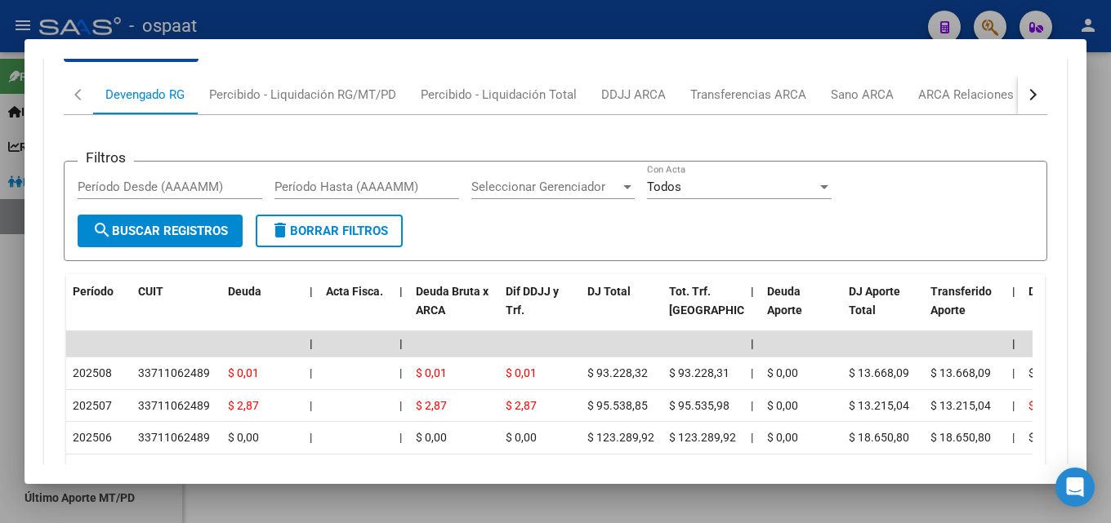
scroll to position [1462, 0]
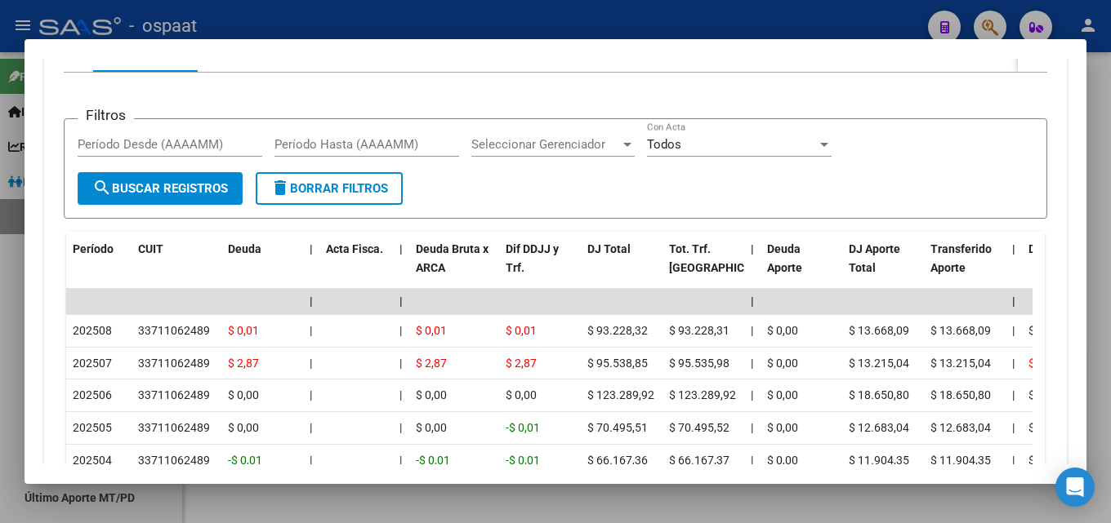
click at [100, 149] on input "Período Desde (AAAAMM)" at bounding box center [170, 144] width 185 height 15
type input "202508"
click at [276, 144] on input "Período Hasta (AAAAMM)" at bounding box center [366, 144] width 185 height 15
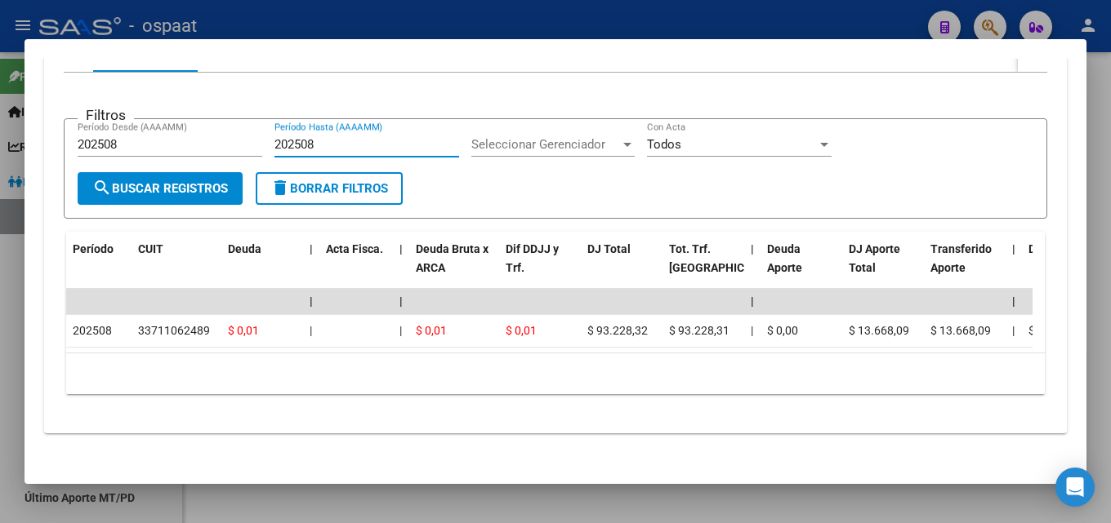
type input "202508"
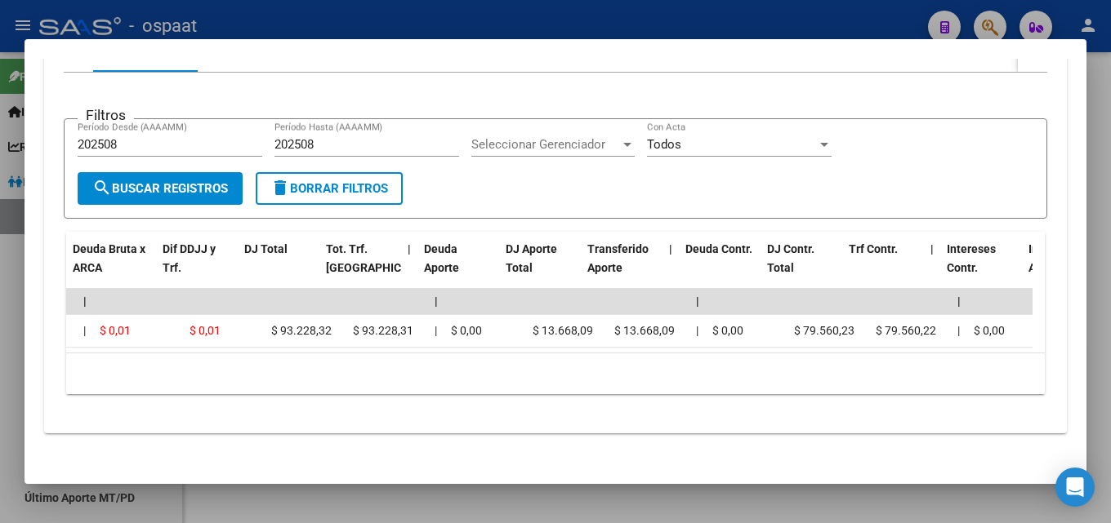
scroll to position [0, 349]
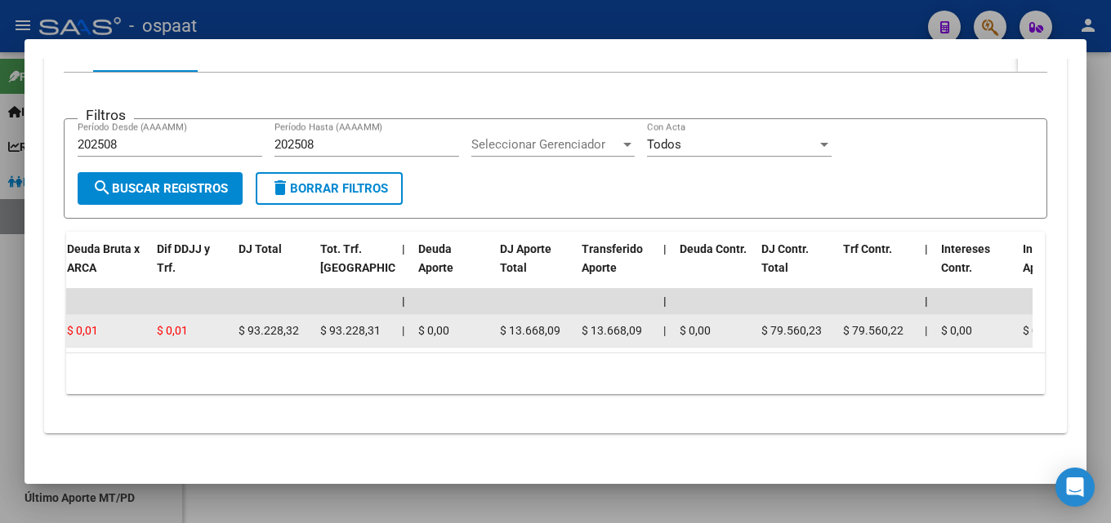
drag, startPoint x: 238, startPoint y: 327, endPoint x: 300, endPoint y: 329, distance: 61.3
click at [300, 329] on div "$ 93.228,32" at bounding box center [272, 331] width 69 height 19
copy span "$ 93.228,32"
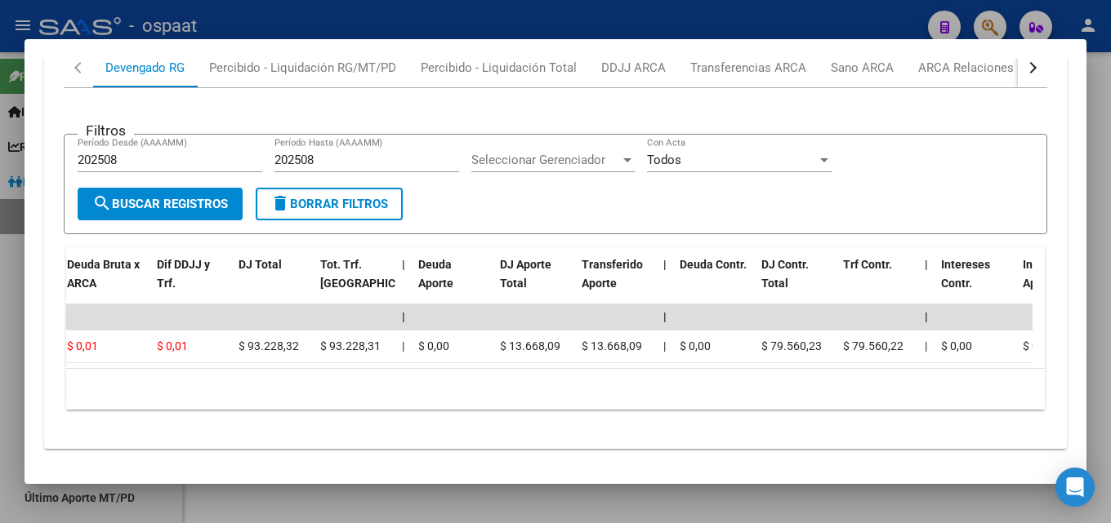
scroll to position [1481, 0]
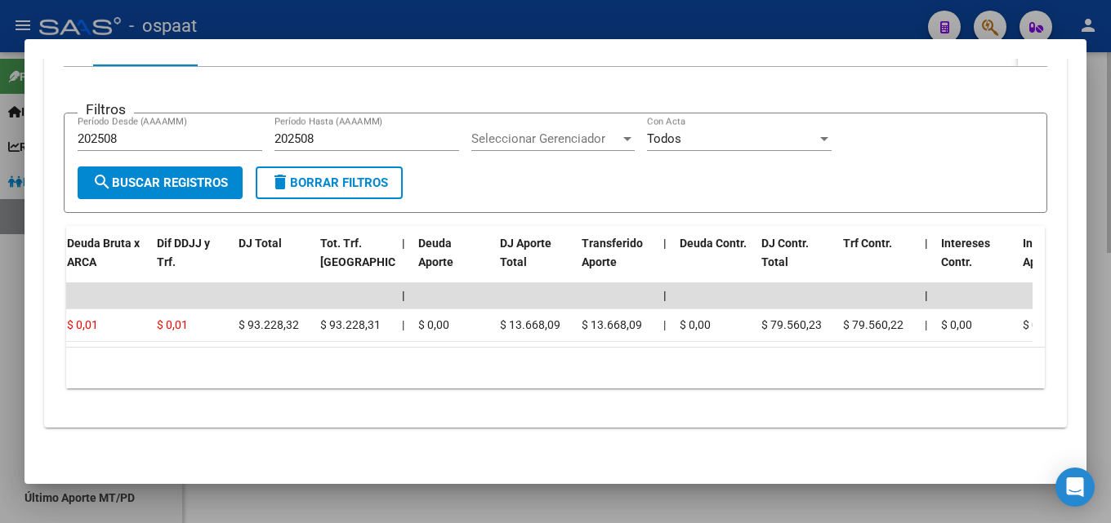
click at [1102, 106] on div at bounding box center [555, 261] width 1111 height 523
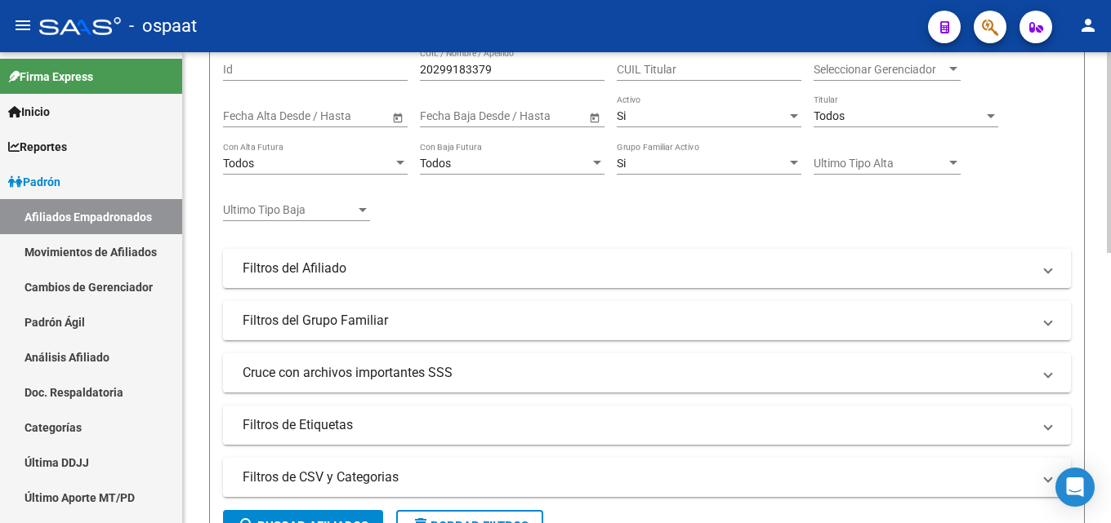
scroll to position [0, 0]
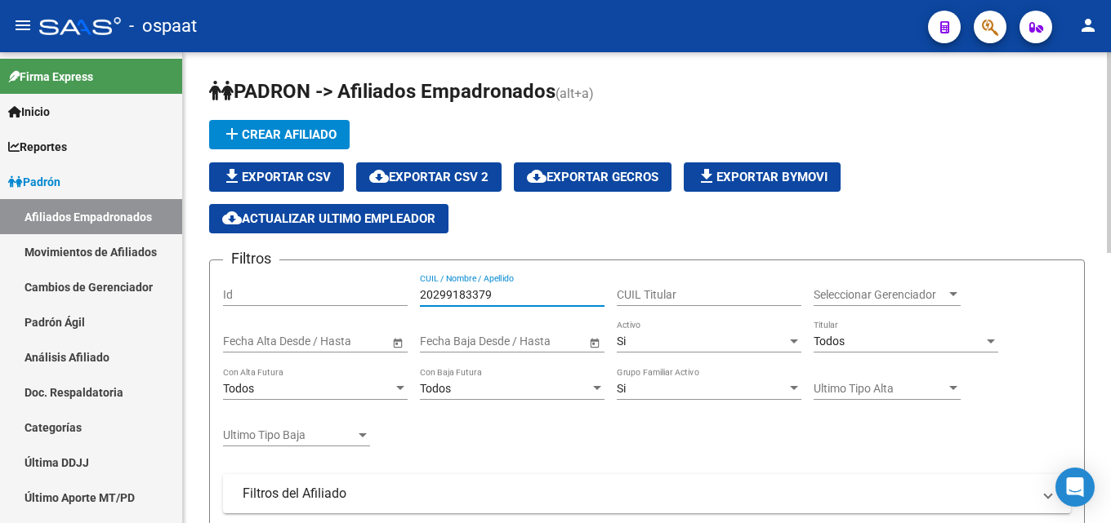
click at [474, 296] on input "20299183379" at bounding box center [512, 295] width 185 height 14
click at [475, 296] on input "20299183379" at bounding box center [512, 295] width 185 height 14
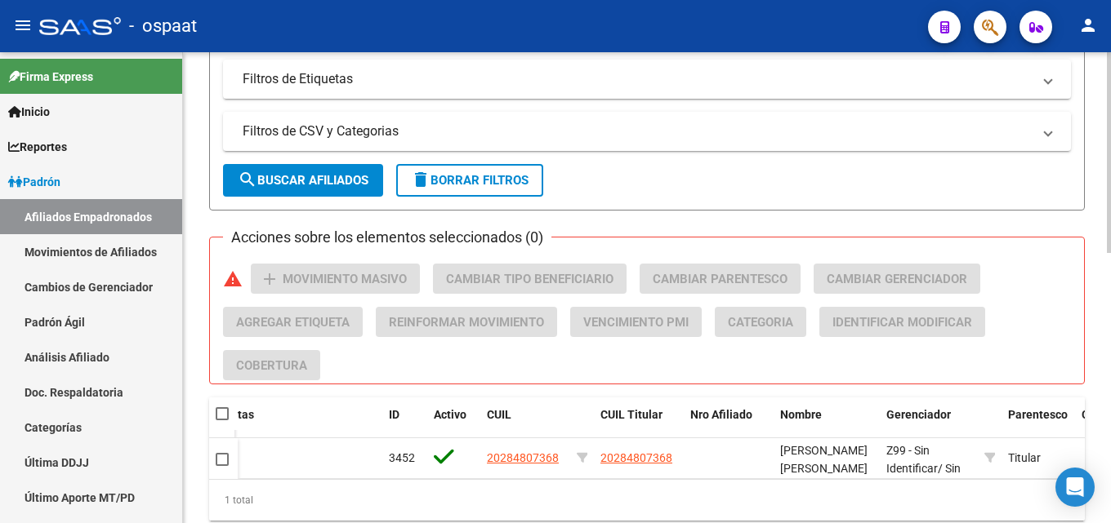
scroll to position [634, 0]
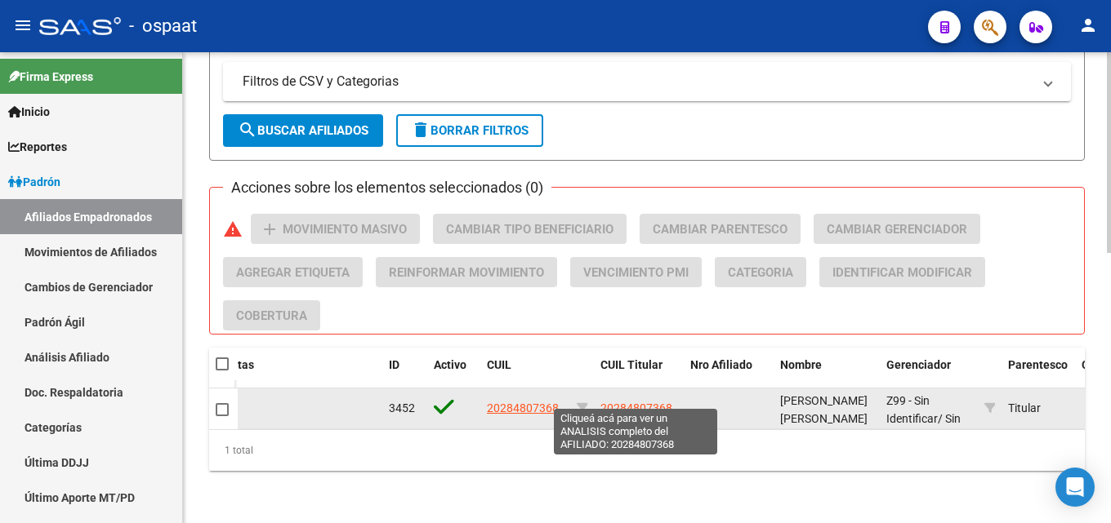
type input "20284807368"
click at [653, 402] on span "20284807368" at bounding box center [636, 408] width 72 height 13
type textarea "20284807368"
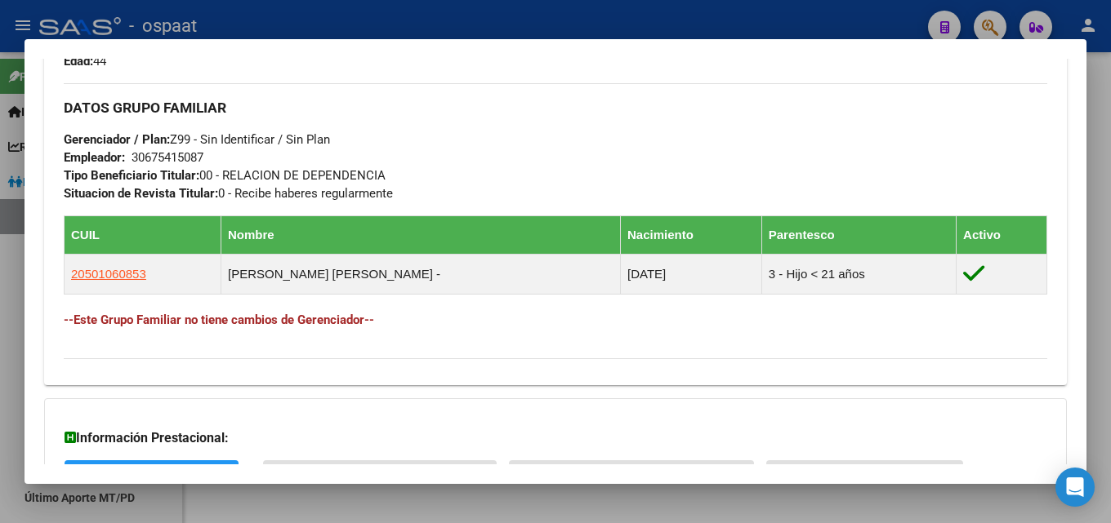
scroll to position [893, 0]
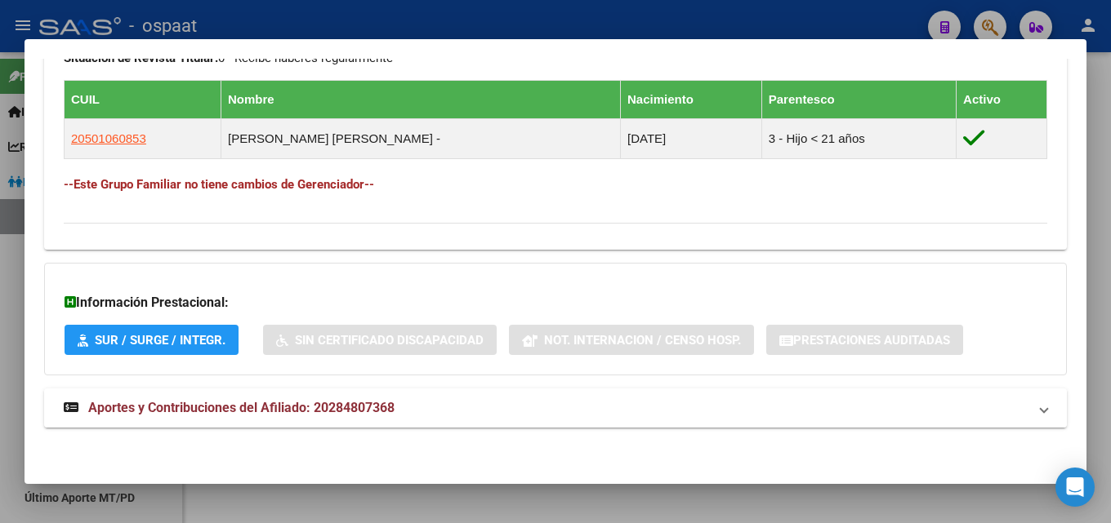
click at [322, 404] on span "Aportes y Contribuciones del Afiliado: 20284807368" at bounding box center [241, 408] width 306 height 16
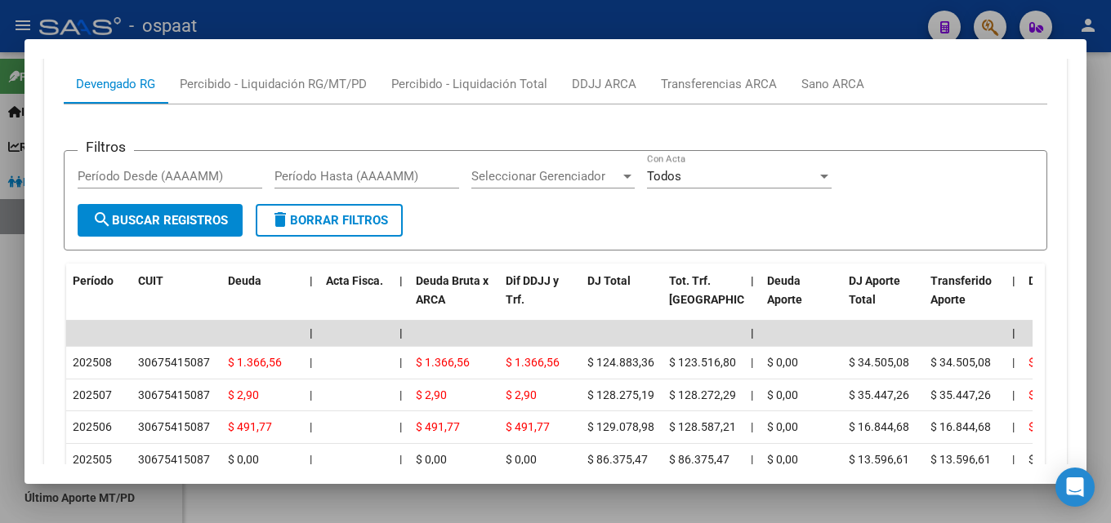
scroll to position [1382, 0]
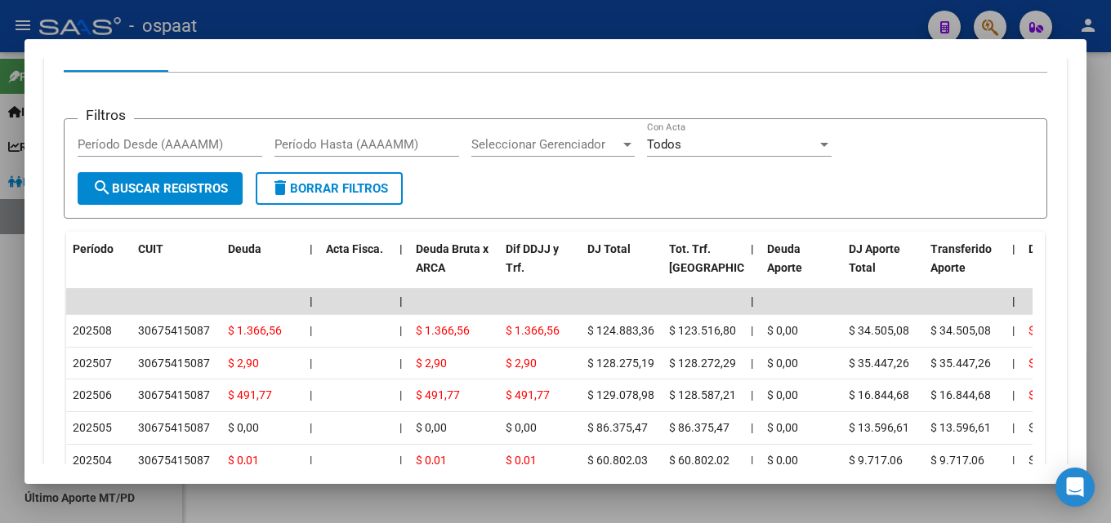
click at [164, 148] on input "Período Desde (AAAAMM)" at bounding box center [170, 144] width 185 height 15
type input "0"
type input "202508"
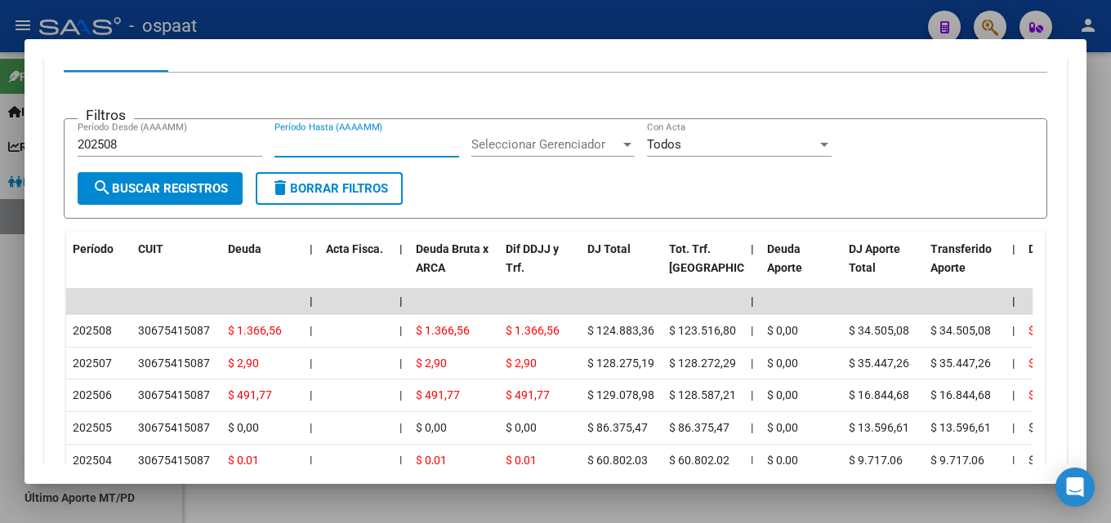
click at [290, 148] on input "Período Hasta (AAAAMM)" at bounding box center [366, 144] width 185 height 15
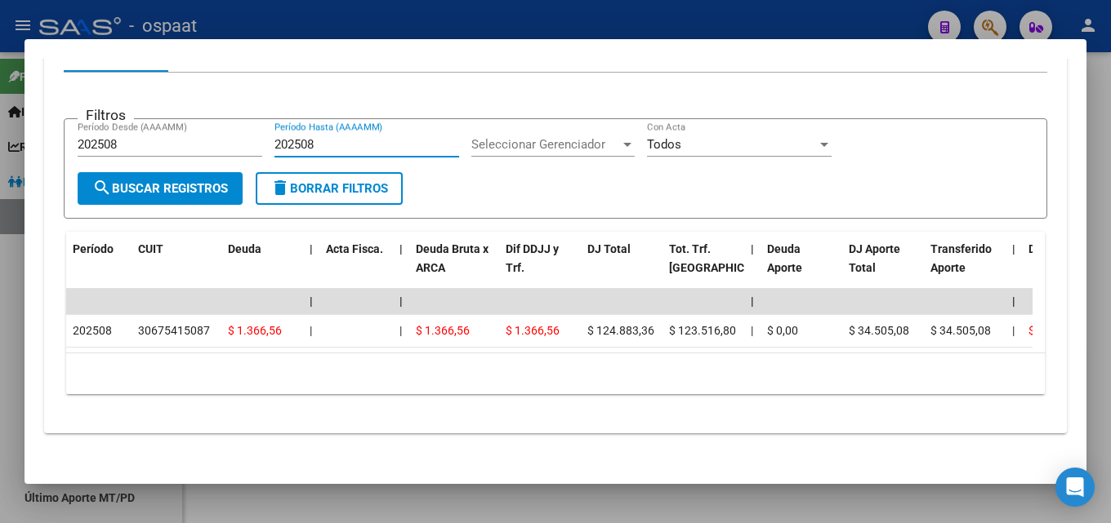
type input "202508"
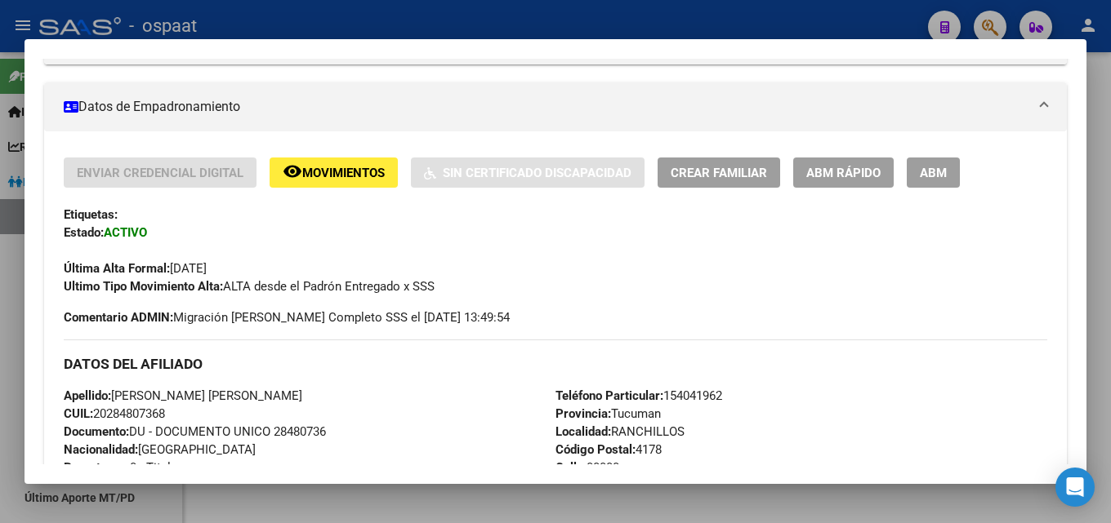
scroll to position [0, 0]
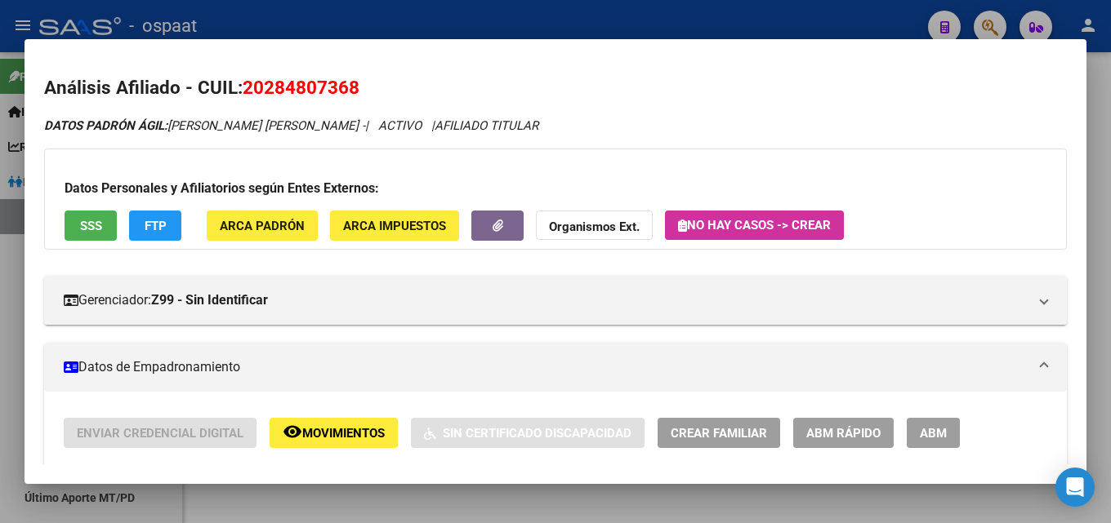
drag, startPoint x: 1094, startPoint y: 162, endPoint x: 924, endPoint y: 156, distance: 170.0
click at [1092, 162] on div at bounding box center [555, 261] width 1111 height 523
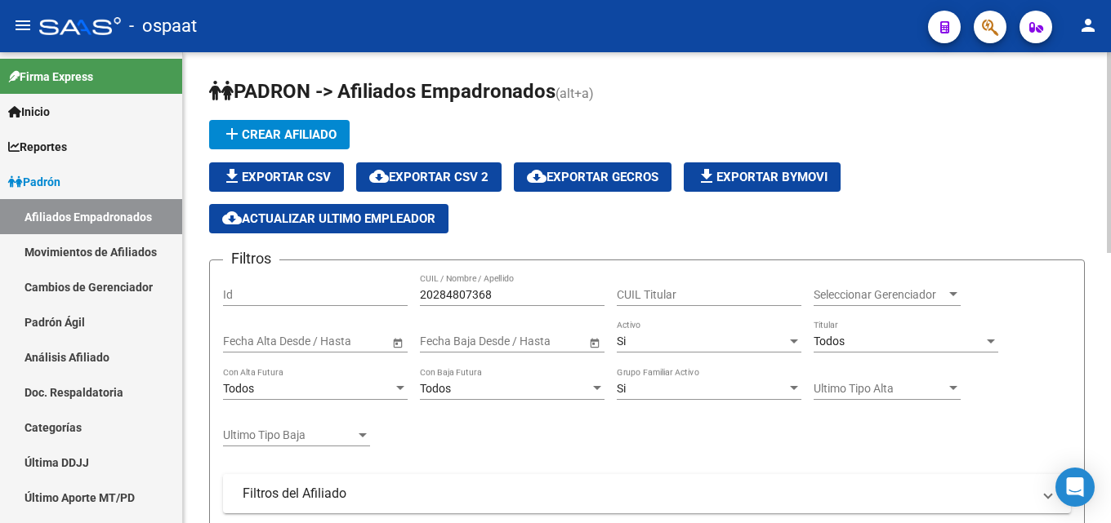
click at [453, 298] on input "20284807368" at bounding box center [512, 295] width 185 height 14
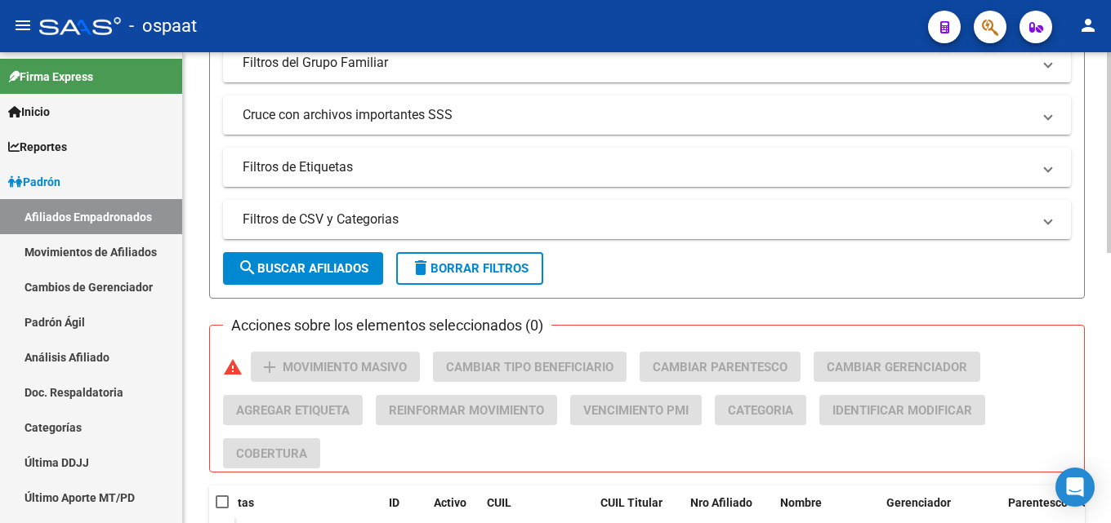
scroll to position [634, 0]
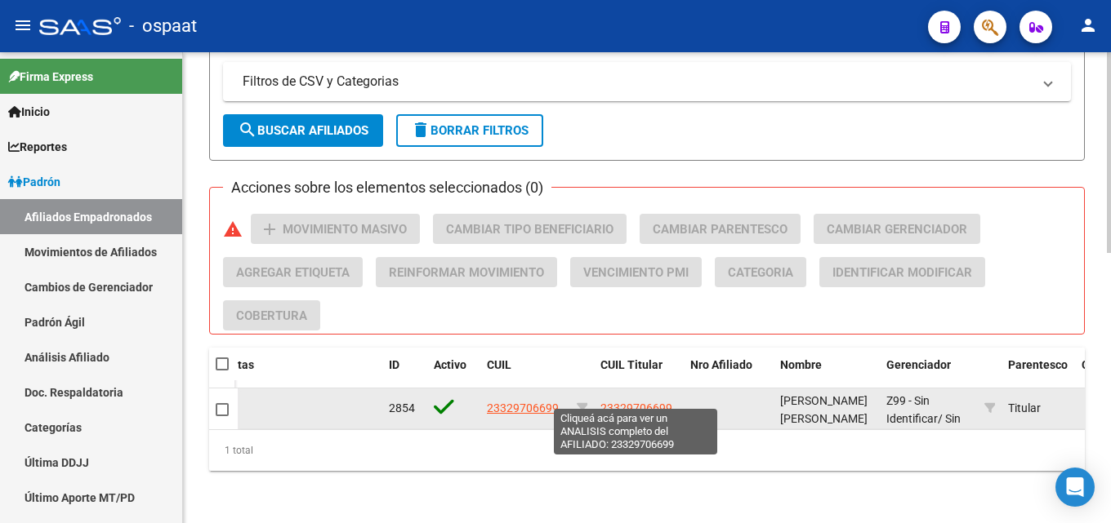
type input "23329706699"
click at [624, 402] on span "23329706699" at bounding box center [636, 408] width 72 height 13
type textarea "23329706699"
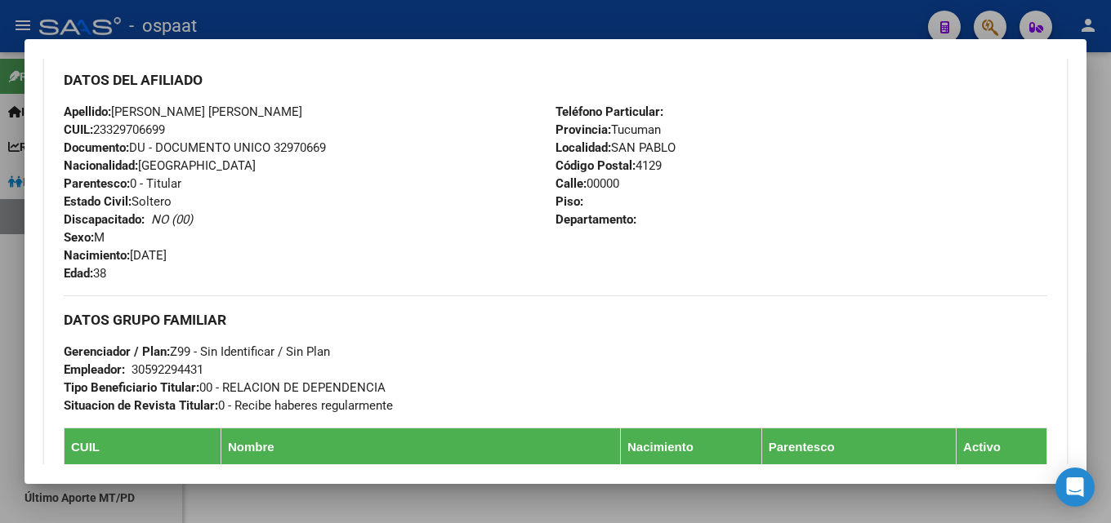
scroll to position [495, 0]
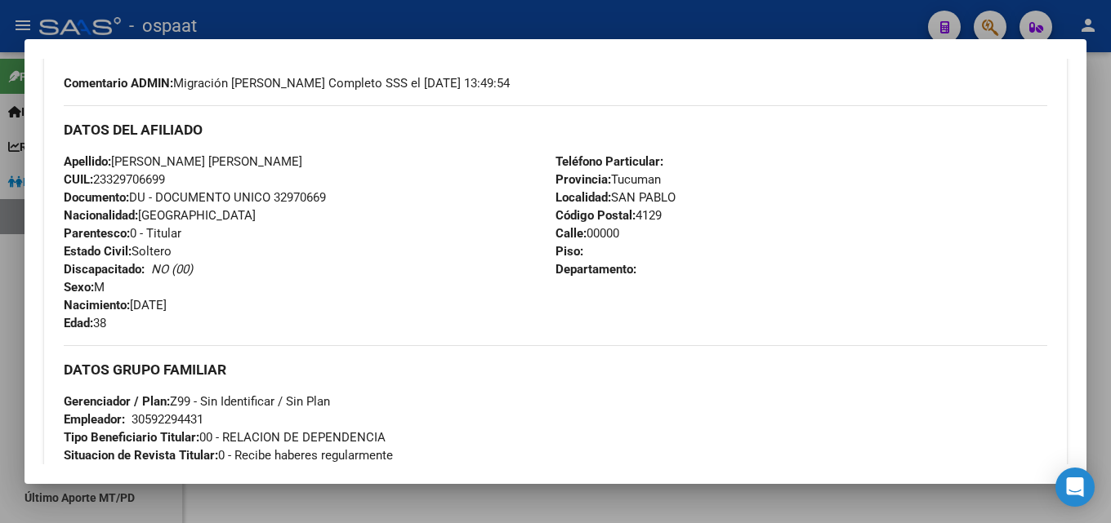
click at [1100, 135] on div at bounding box center [555, 261] width 1111 height 523
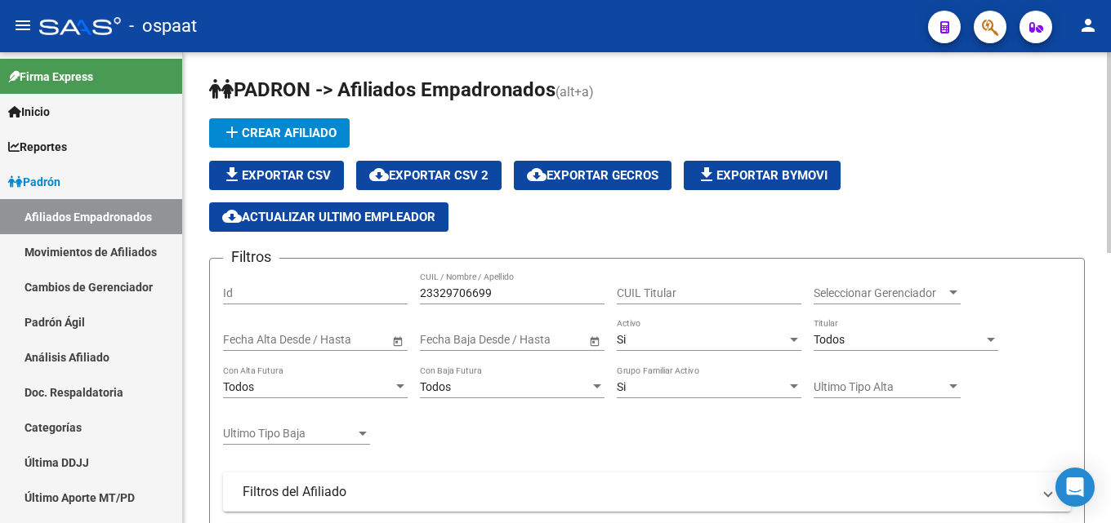
scroll to position [0, 0]
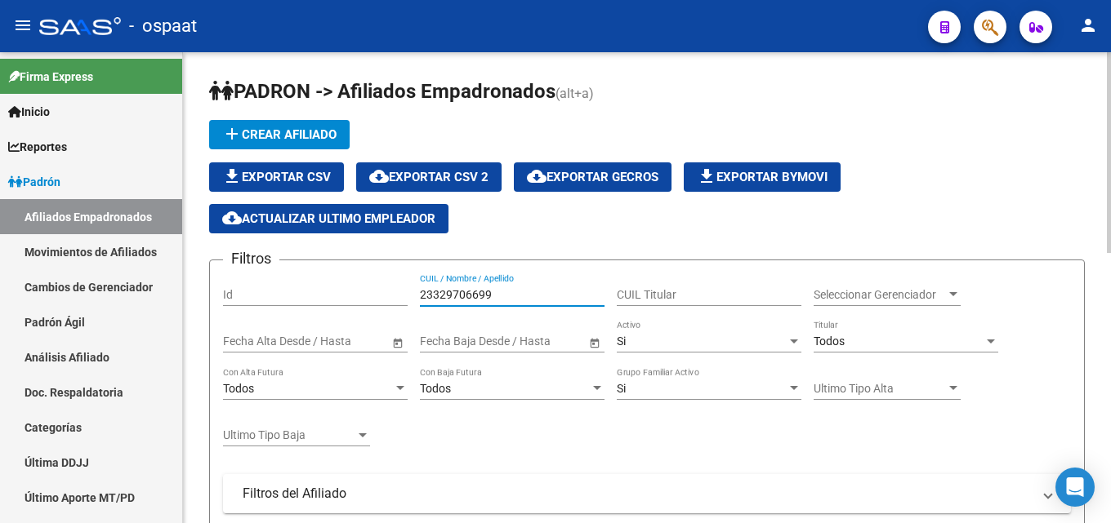
click at [459, 290] on input "23329706699" at bounding box center [512, 295] width 185 height 14
click at [461, 290] on input "23329706699" at bounding box center [512, 295] width 185 height 14
paste input "32009665"
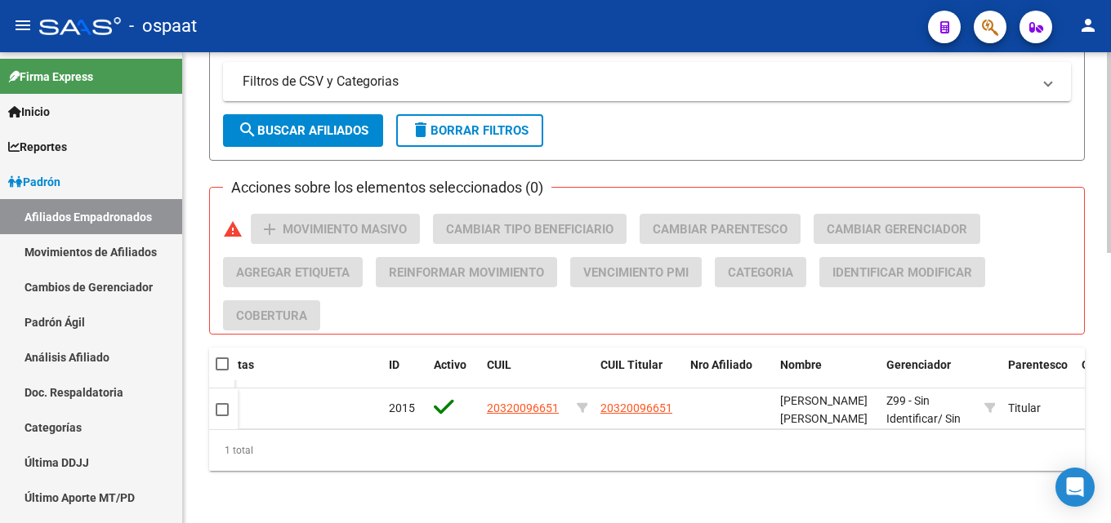
scroll to position [634, 0]
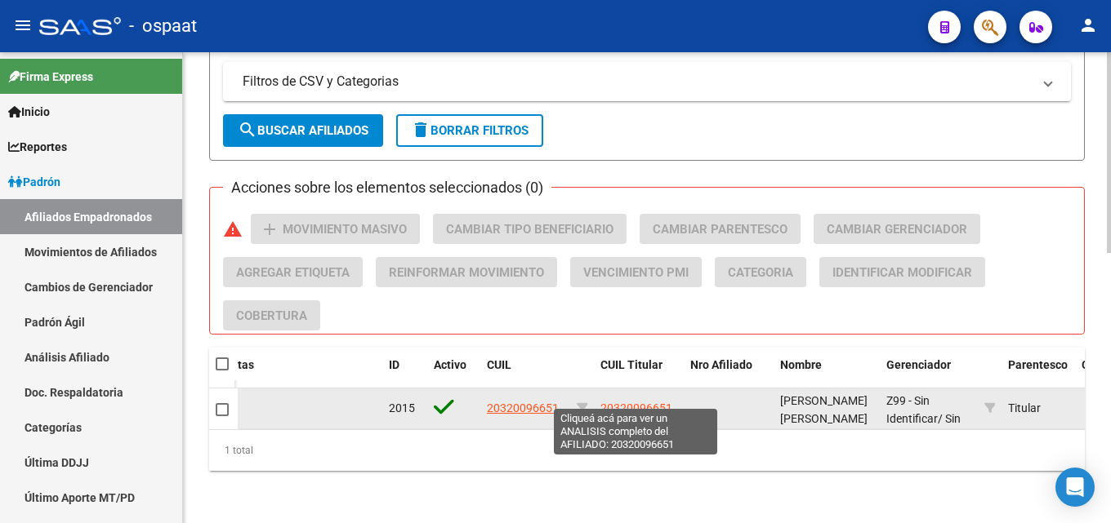
type input "20320096651"
click at [625, 402] on span "20320096651" at bounding box center [636, 408] width 72 height 13
type textarea "20320096651"
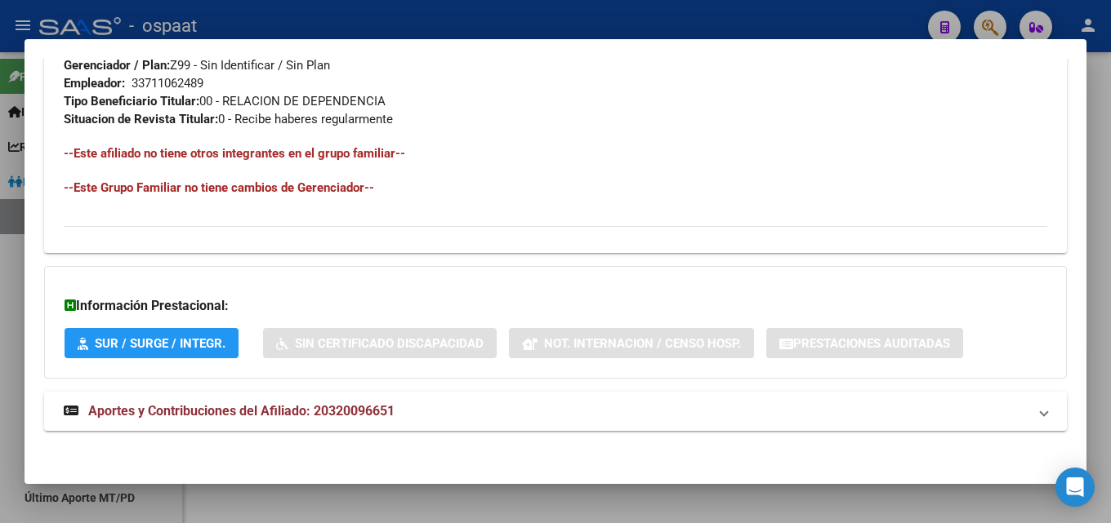
scroll to position [835, 0]
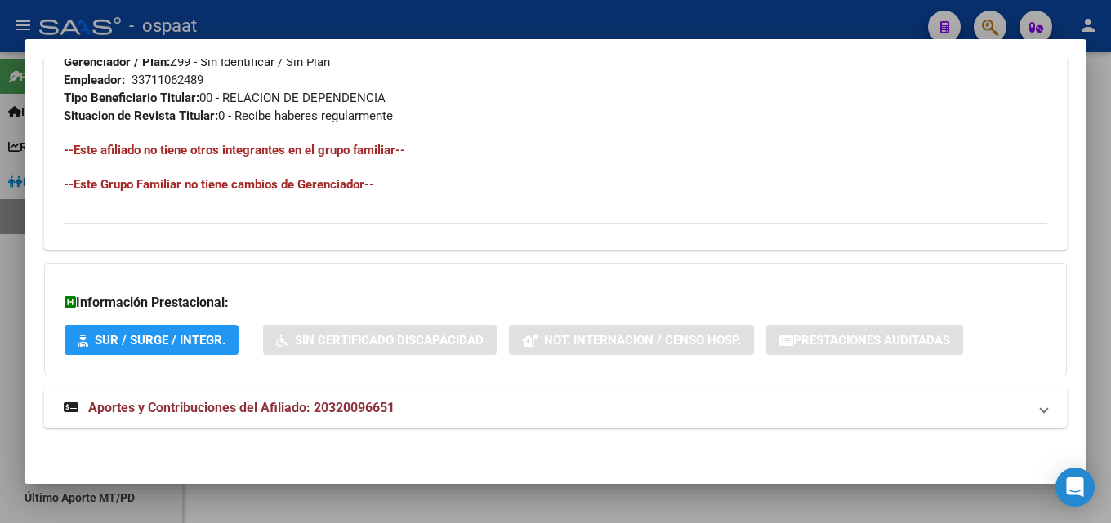
click at [333, 401] on span "Aportes y Contribuciones del Afiliado: 20320096651" at bounding box center [241, 408] width 306 height 16
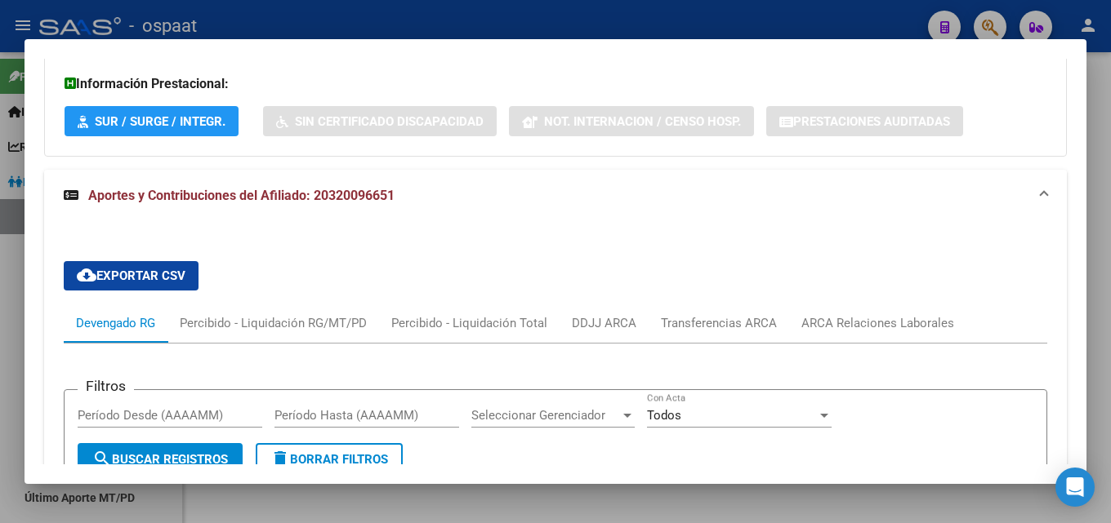
scroll to position [1080, 0]
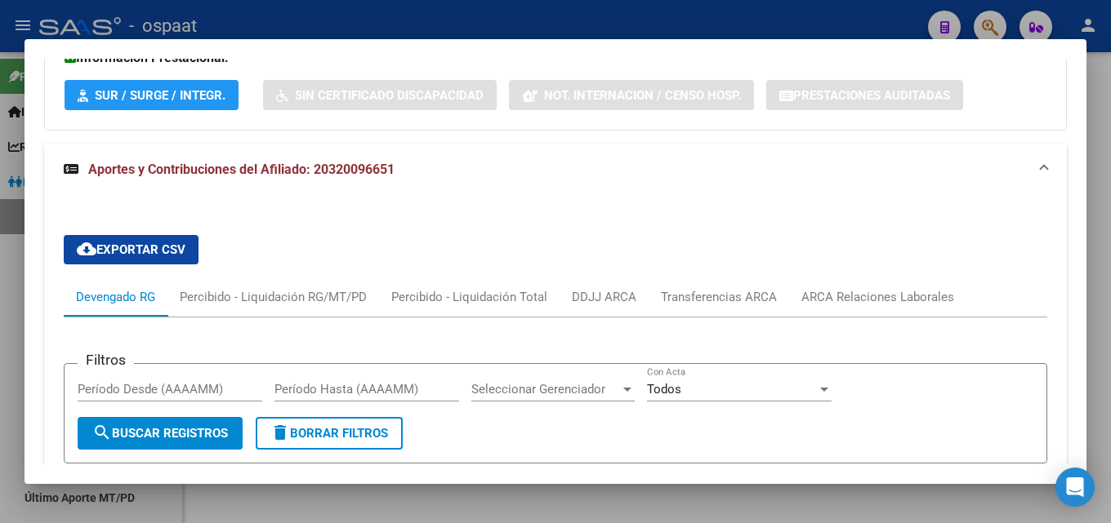
click at [240, 385] on input "Período Desde (AAAAMM)" at bounding box center [170, 389] width 185 height 15
type input "0"
type input "202508"
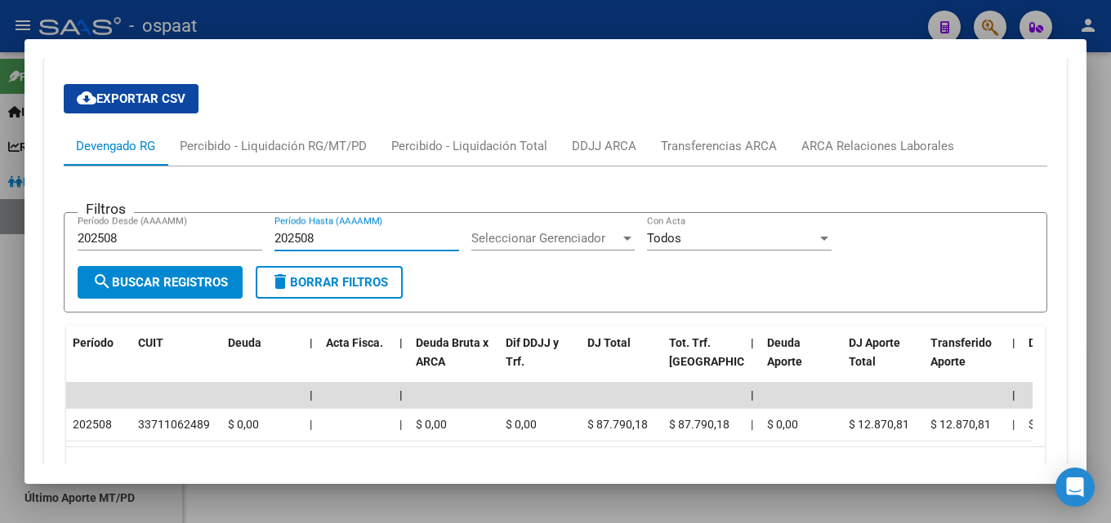
scroll to position [1243, 0]
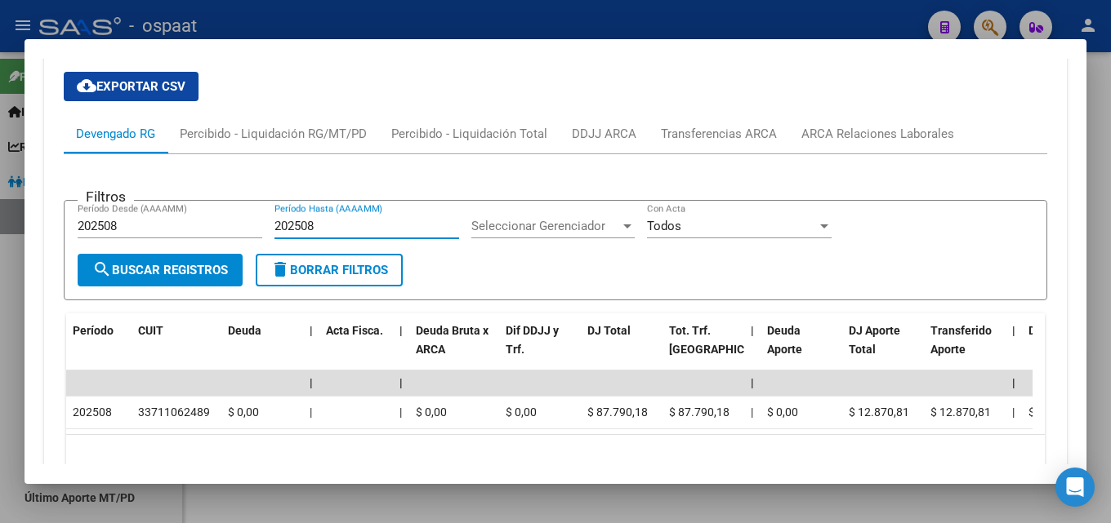
type input "202508"
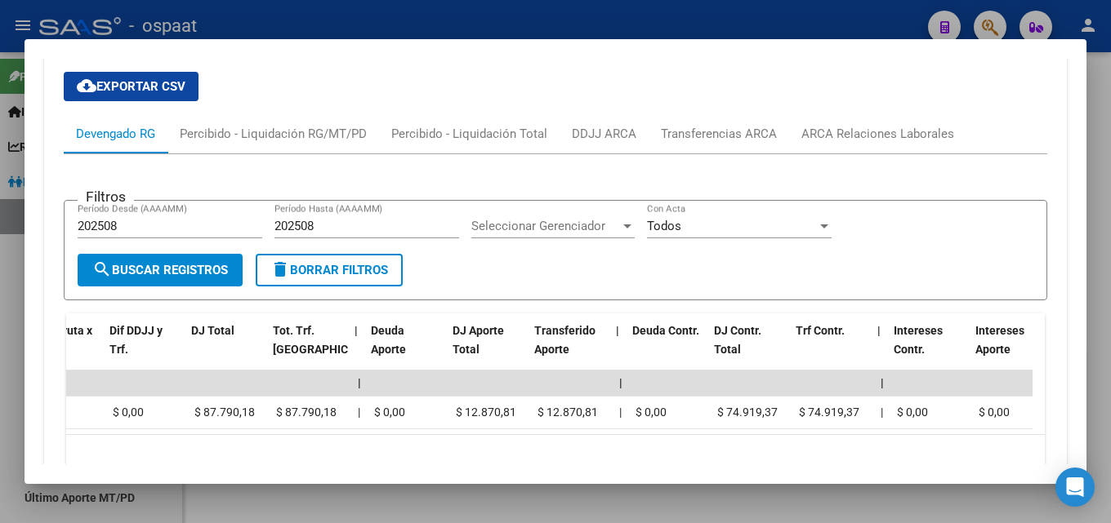
scroll to position [0, 396]
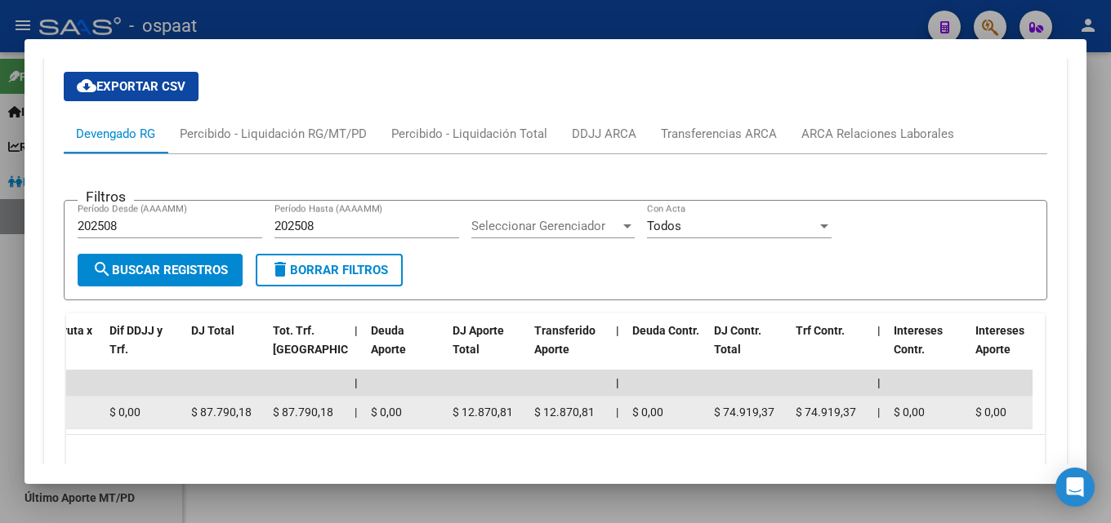
click at [239, 410] on span "$ 87.790,18" at bounding box center [221, 412] width 60 height 13
drag, startPoint x: 190, startPoint y: 412, endPoint x: 251, endPoint y: 414, distance: 60.5
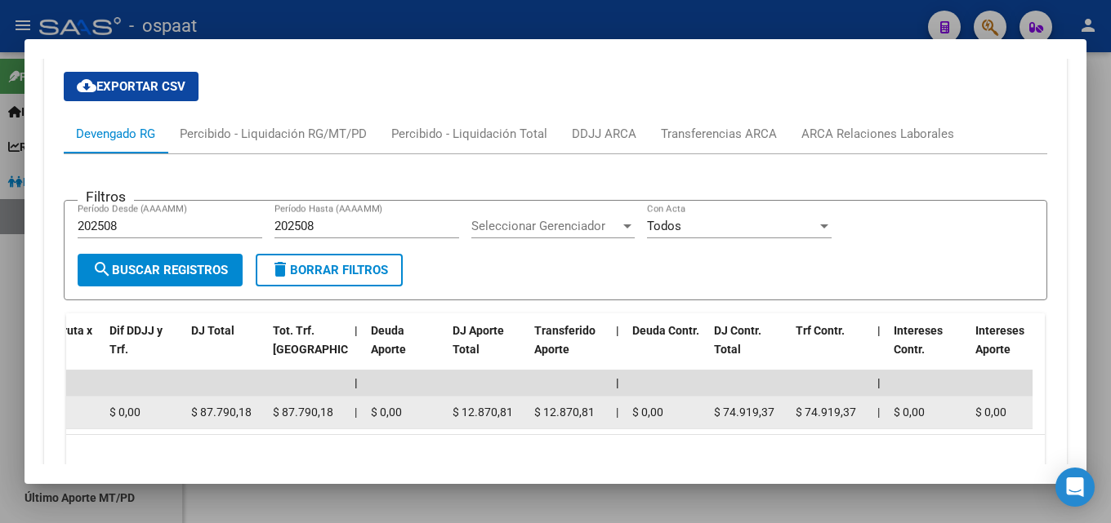
click at [251, 414] on datatable-body-cell "$ 87.790,18" at bounding box center [226, 413] width 82 height 32
copy span "$ 87.790,18"
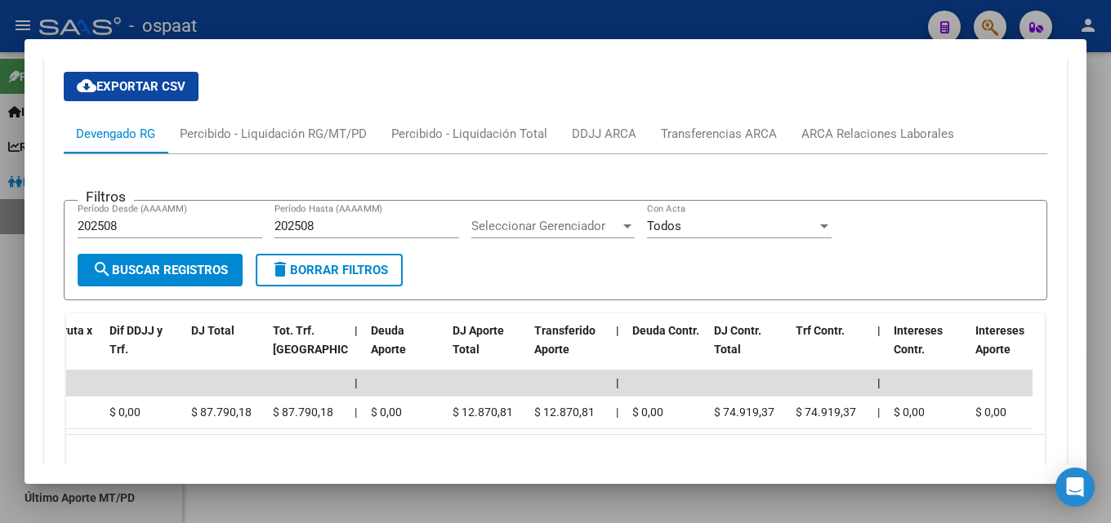
click at [1093, 180] on div at bounding box center [555, 261] width 1111 height 523
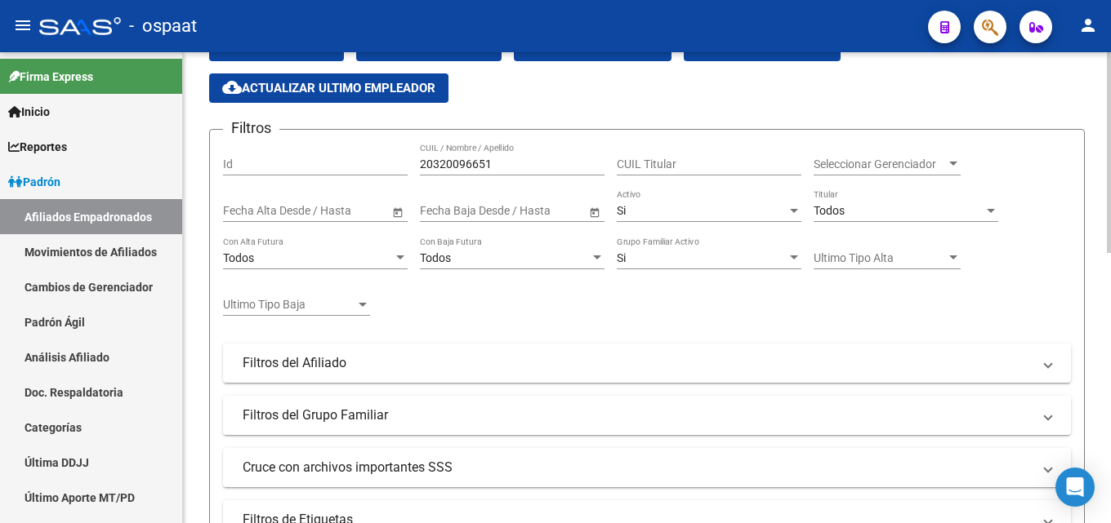
scroll to position [0, 0]
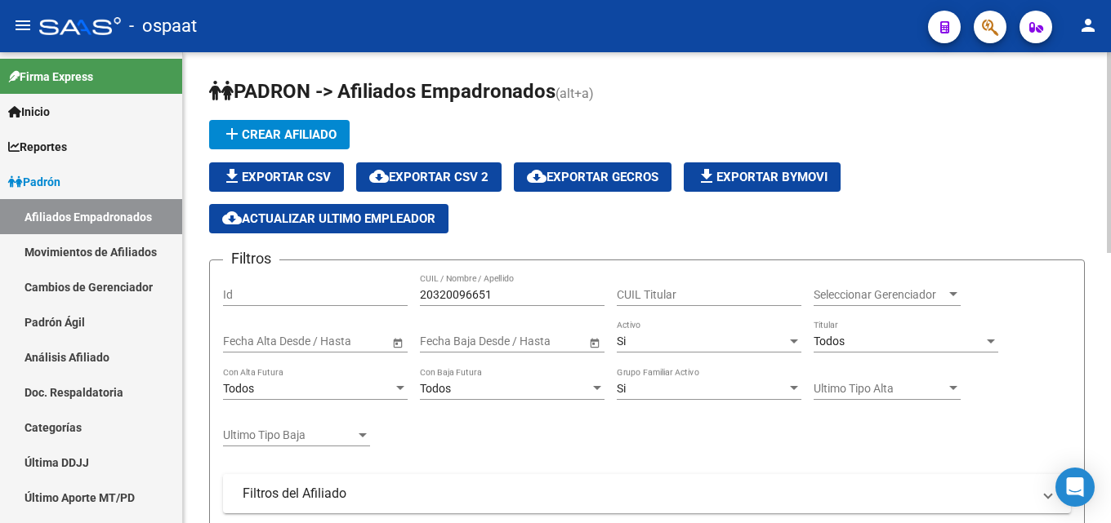
click at [468, 291] on input "20320096651" at bounding box center [512, 295] width 185 height 14
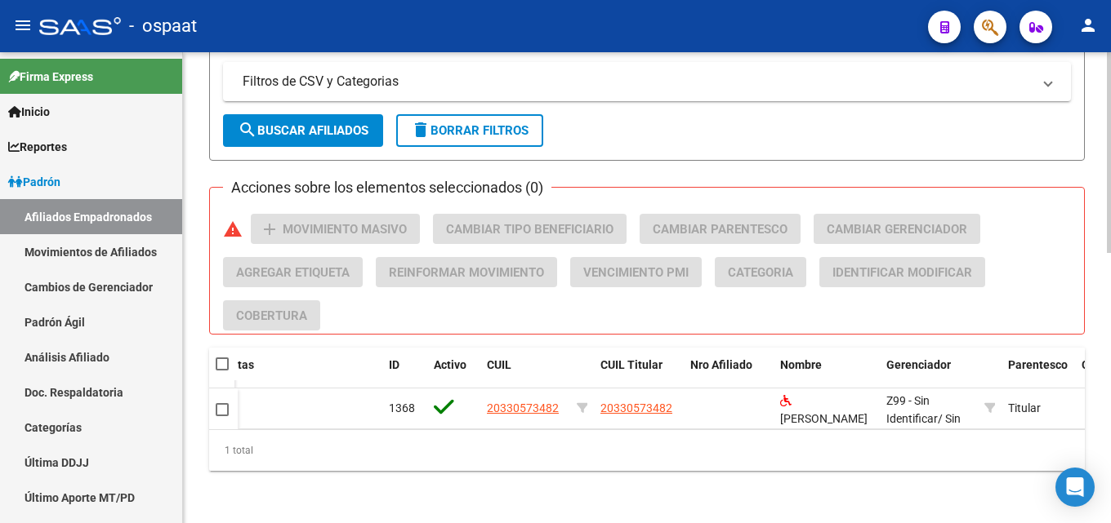
scroll to position [634, 0]
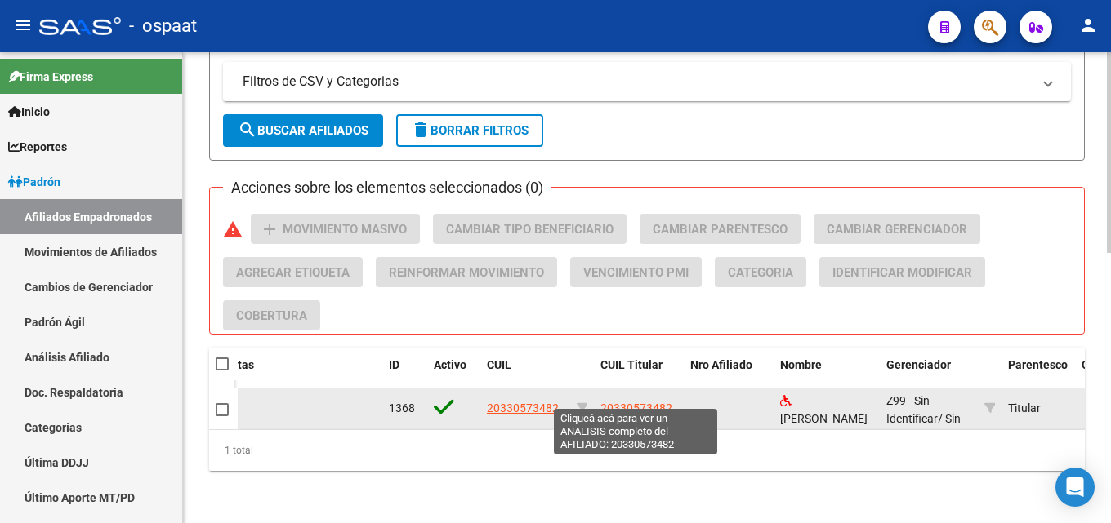
type input "20330573482"
click at [627, 402] on span "20330573482" at bounding box center [636, 408] width 72 height 13
type textarea "20330573482"
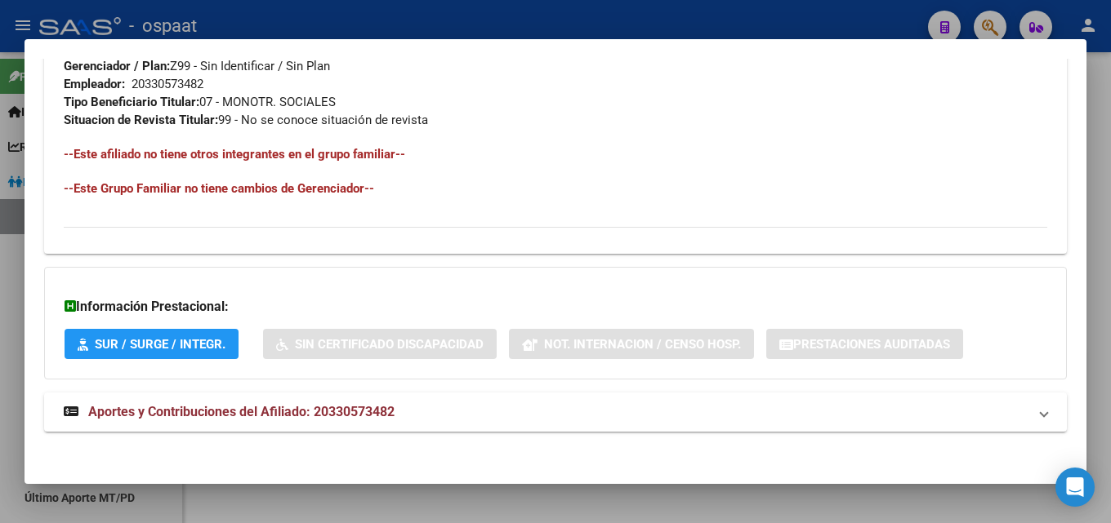
scroll to position [835, 0]
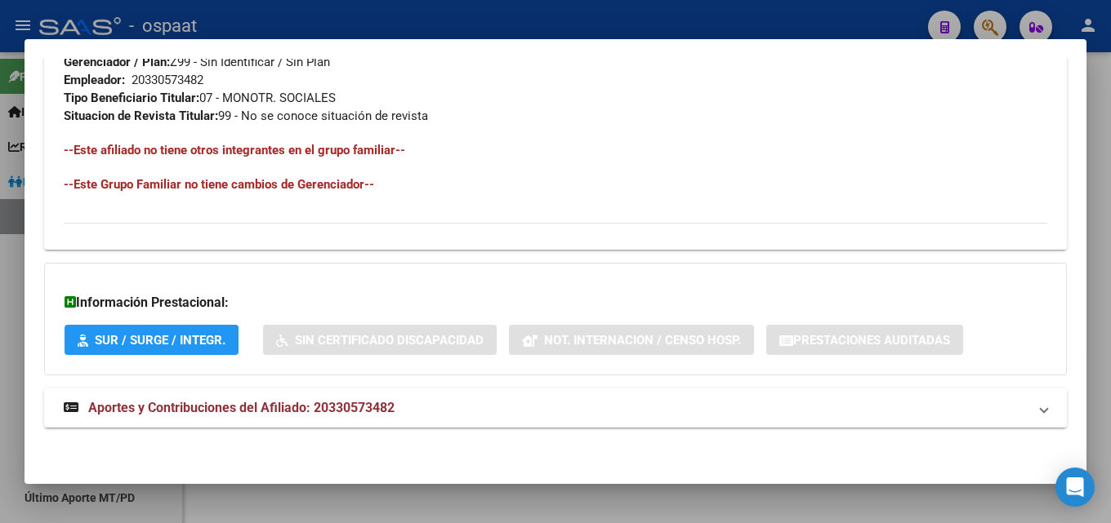
click at [329, 403] on span "Aportes y Contribuciones del Afiliado: 20330573482" at bounding box center [241, 408] width 306 height 16
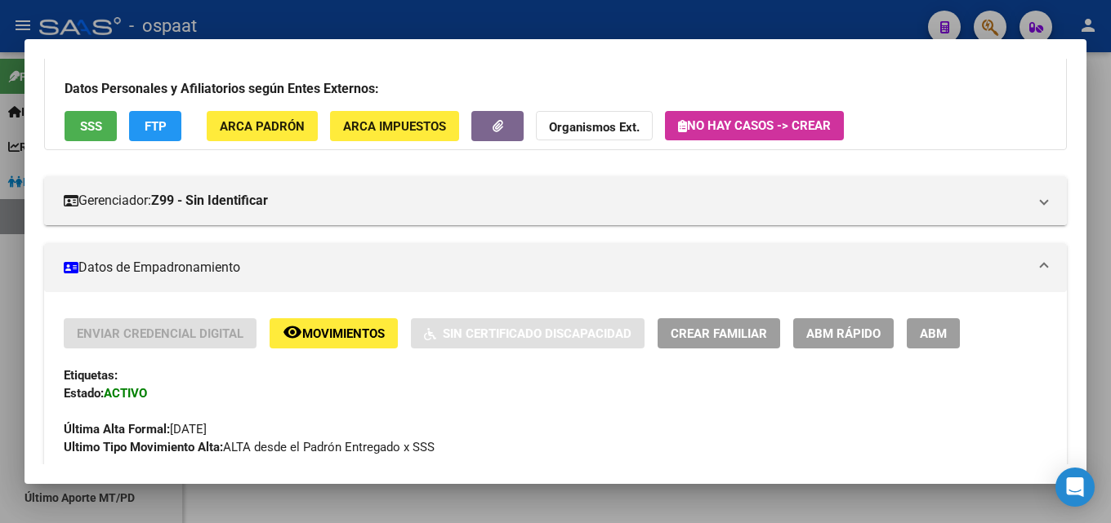
scroll to position [0, 0]
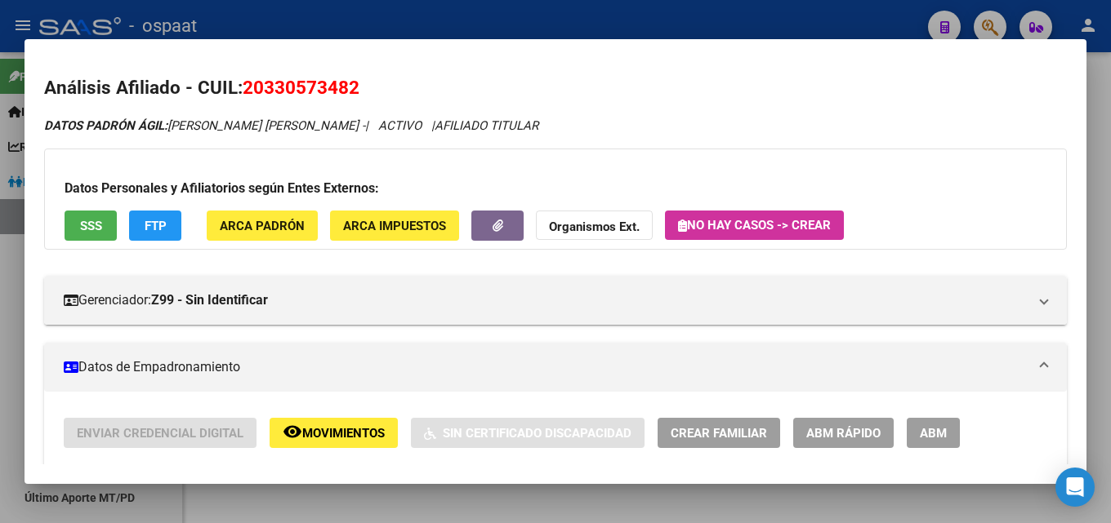
click at [1097, 87] on div at bounding box center [555, 261] width 1111 height 523
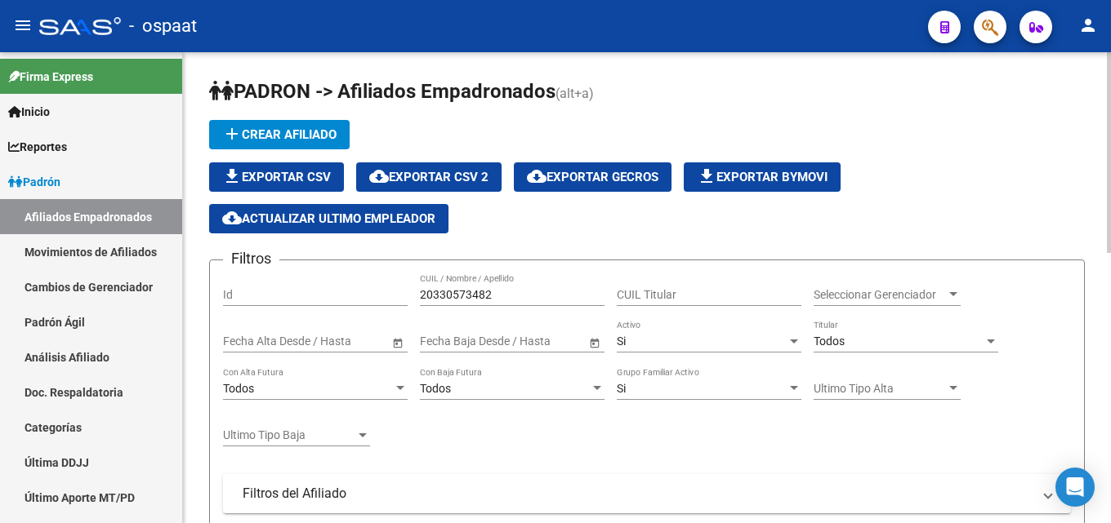
click at [467, 285] on div "20330573482 CUIL / Nombre / Apellido" at bounding box center [512, 290] width 185 height 33
click at [445, 290] on input "20330573482" at bounding box center [512, 295] width 185 height 14
paste input "20498948"
type input "20204989487"
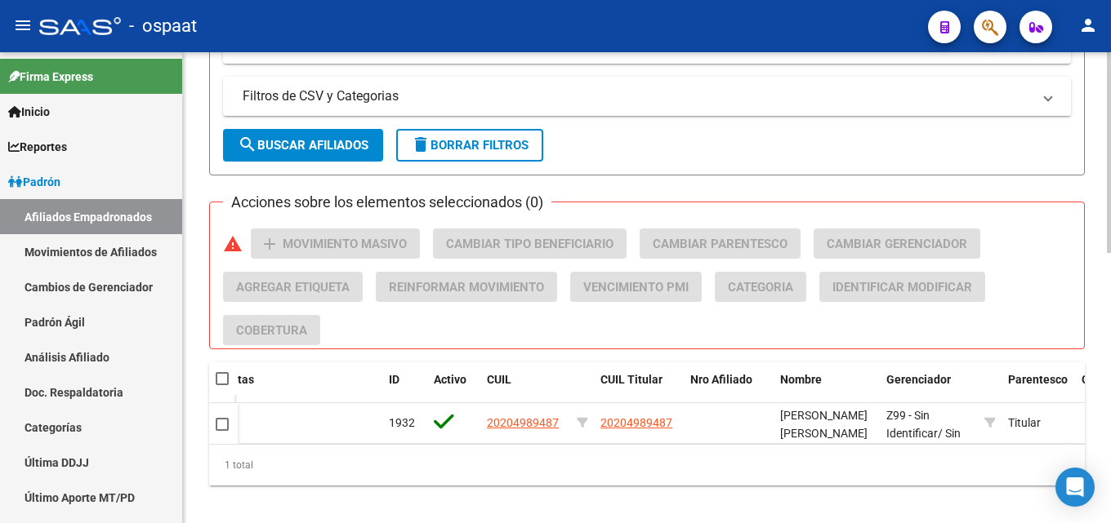
scroll to position [634, 0]
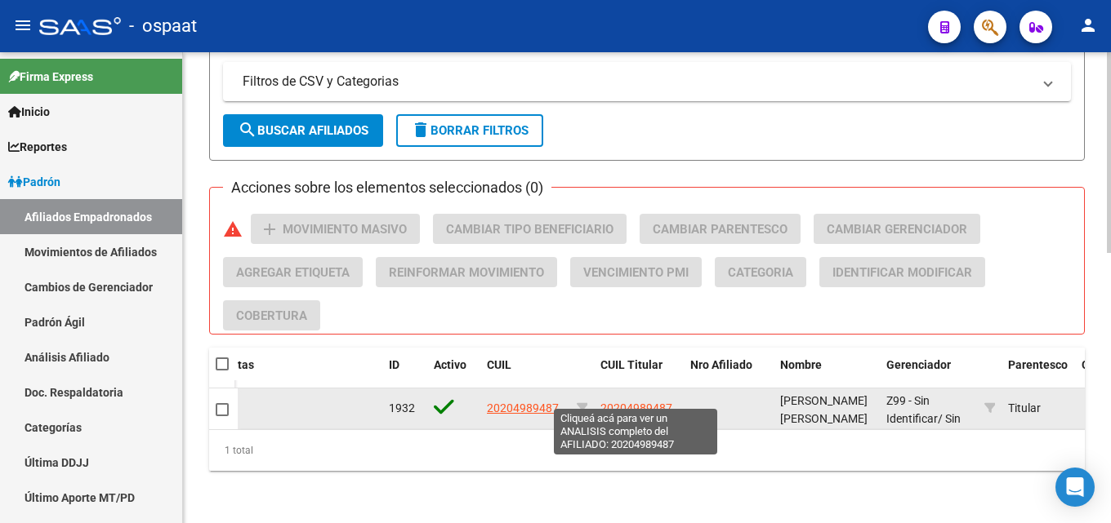
click at [617, 402] on span "20204989487" at bounding box center [636, 408] width 72 height 13
type textarea "20204989487"
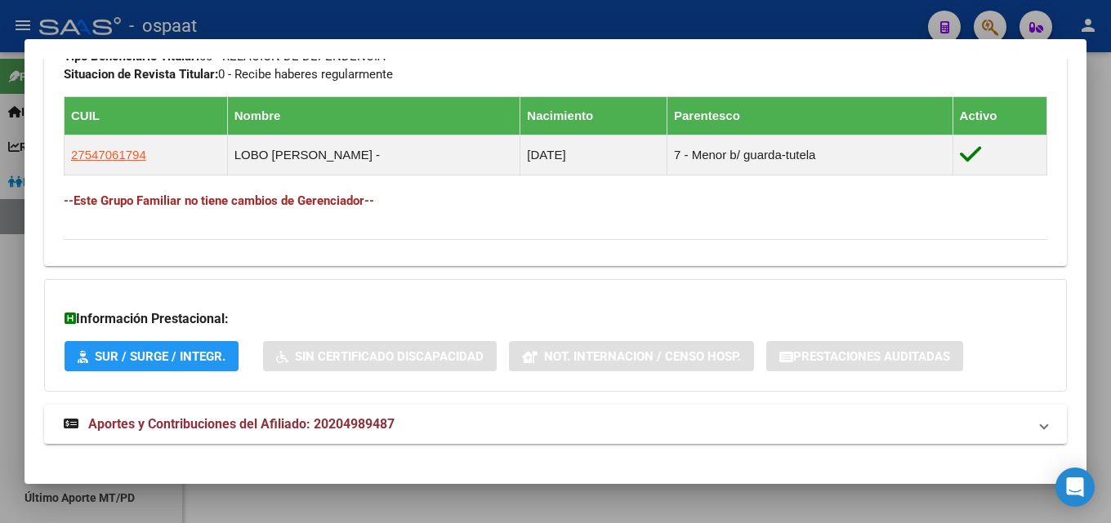
scroll to position [893, 0]
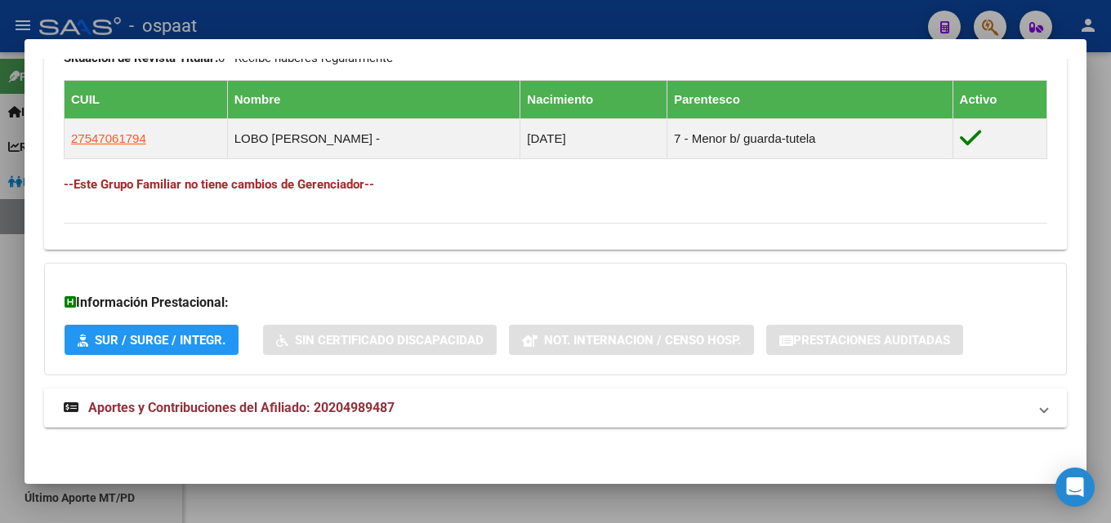
click at [368, 403] on span "Aportes y Contribuciones del Afiliado: 20204989487" at bounding box center [241, 408] width 306 height 16
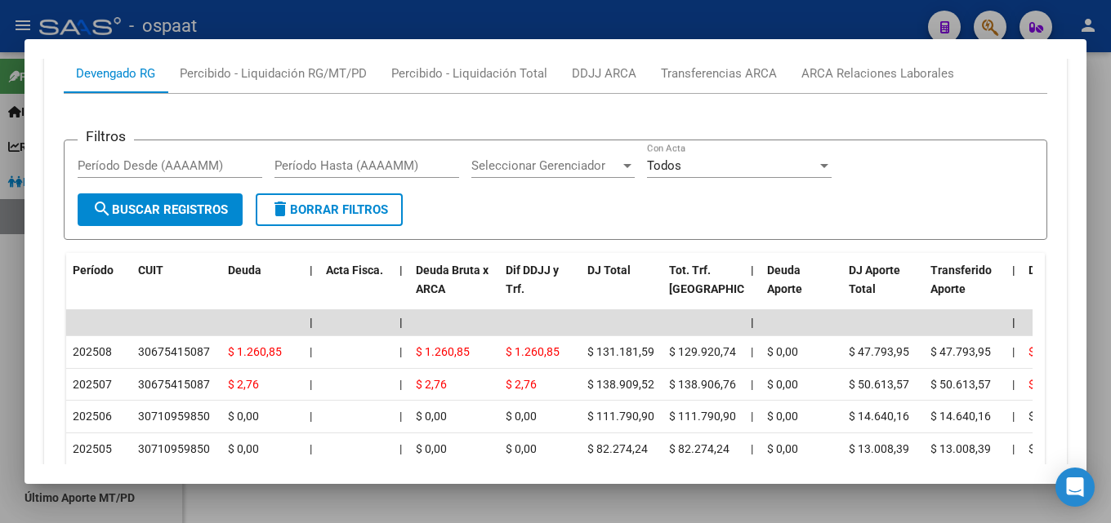
scroll to position [1382, 0]
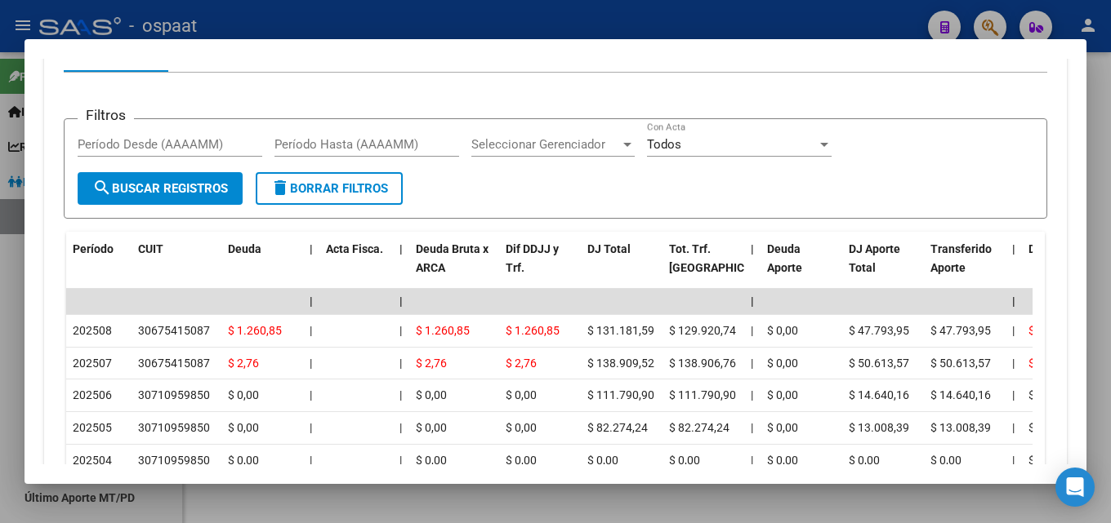
click at [120, 135] on div "Período Desde (AAAAMM)" at bounding box center [170, 144] width 185 height 24
type input "202508"
click at [301, 140] on input "Período Hasta (AAAAMM)" at bounding box center [366, 144] width 185 height 15
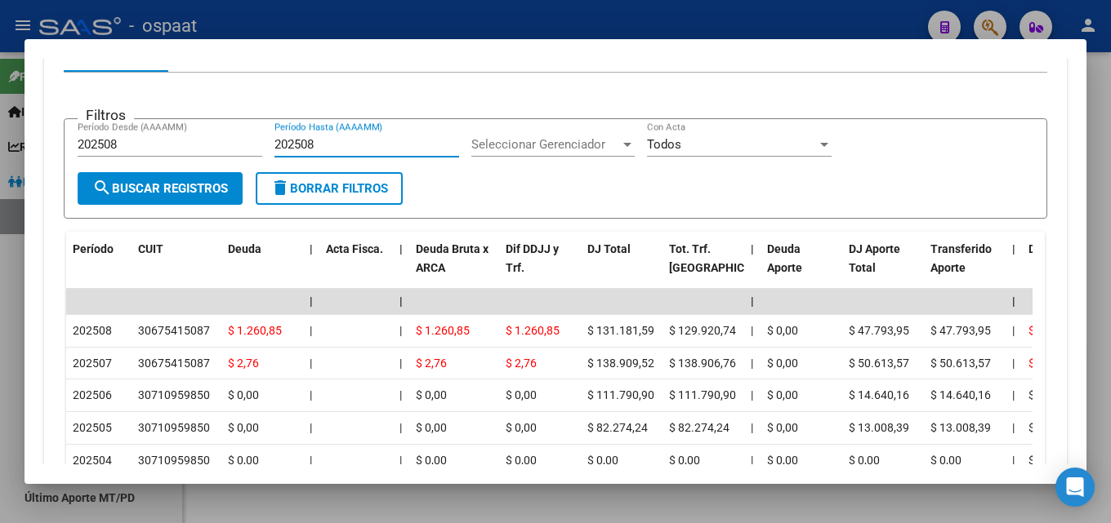
type input "202508"
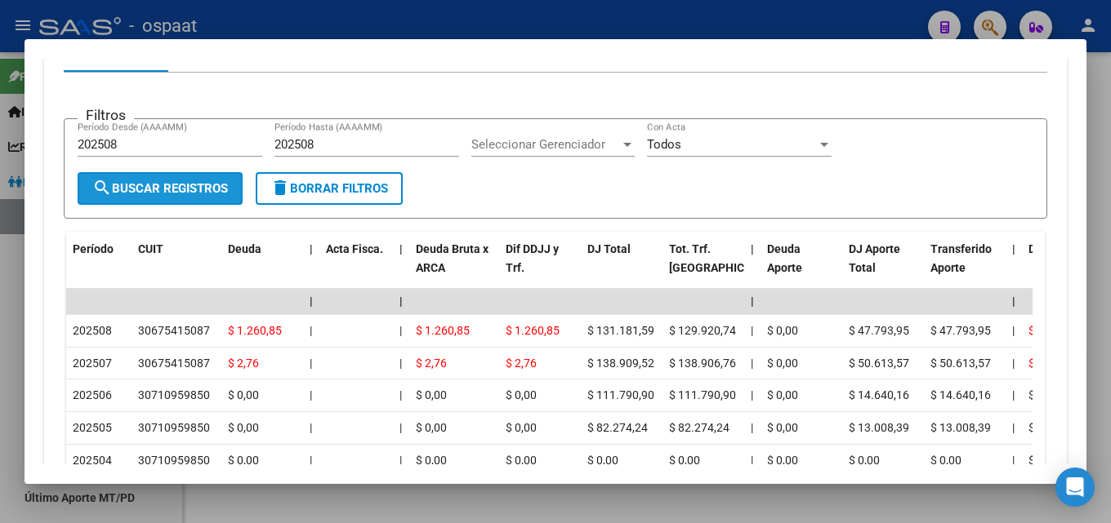
click at [185, 182] on span "search Buscar Registros" at bounding box center [160, 188] width 136 height 15
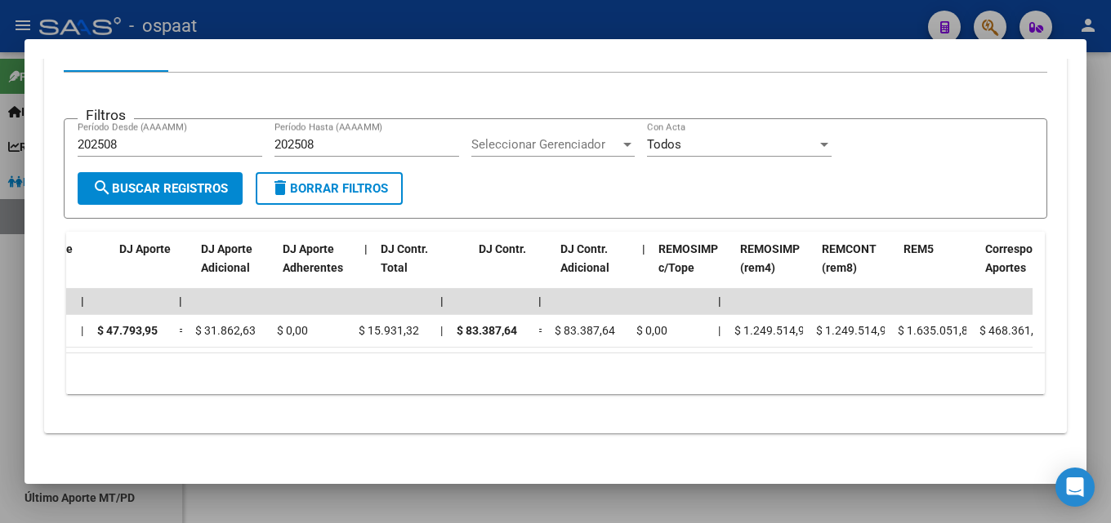
scroll to position [0, 1774]
